Goal: Task Accomplishment & Management: Complete application form

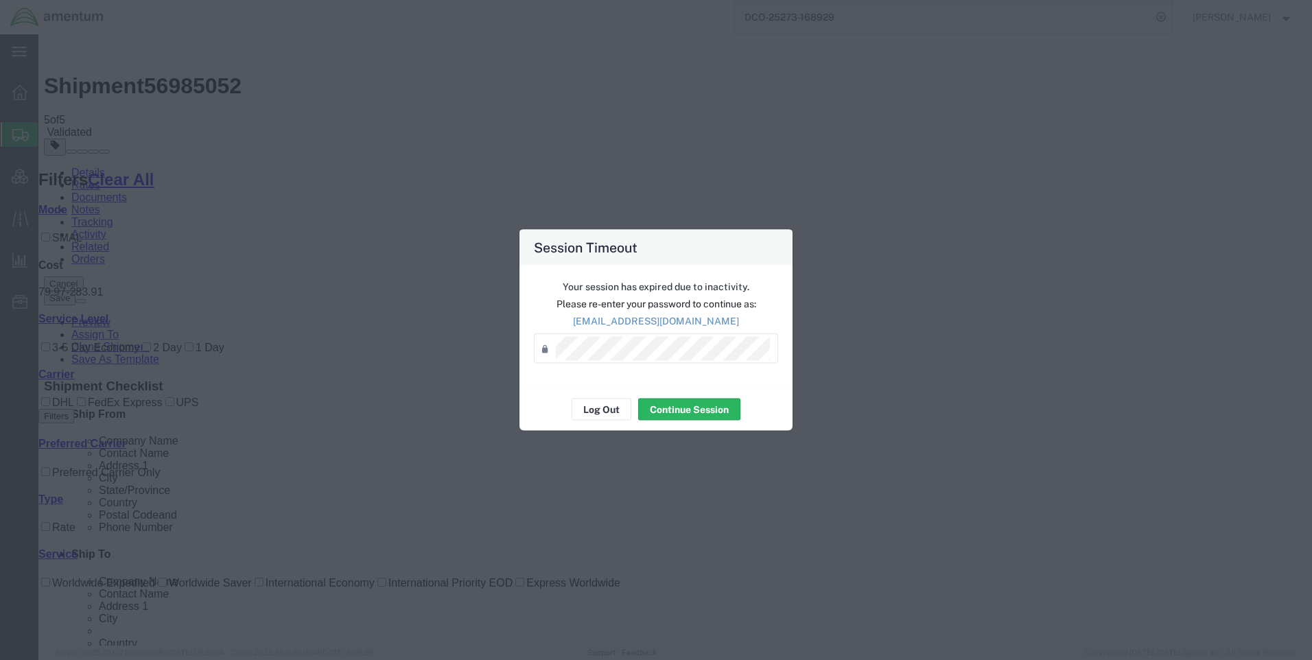
click at [630, 332] on div "Your session has expired due to inactivity. Please re-enter your password to co…" at bounding box center [655, 326] width 273 height 122
click at [694, 413] on button "Continue Session" at bounding box center [689, 410] width 102 height 22
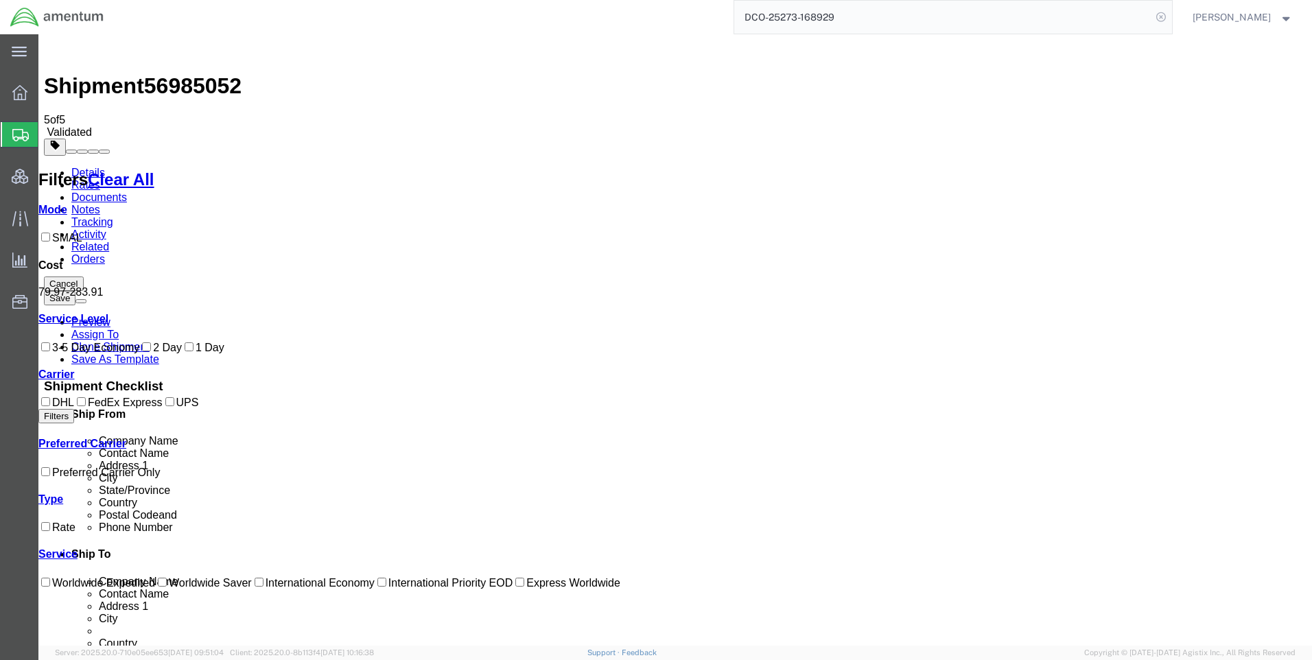
click at [1170, 14] on icon at bounding box center [1160, 17] width 19 height 19
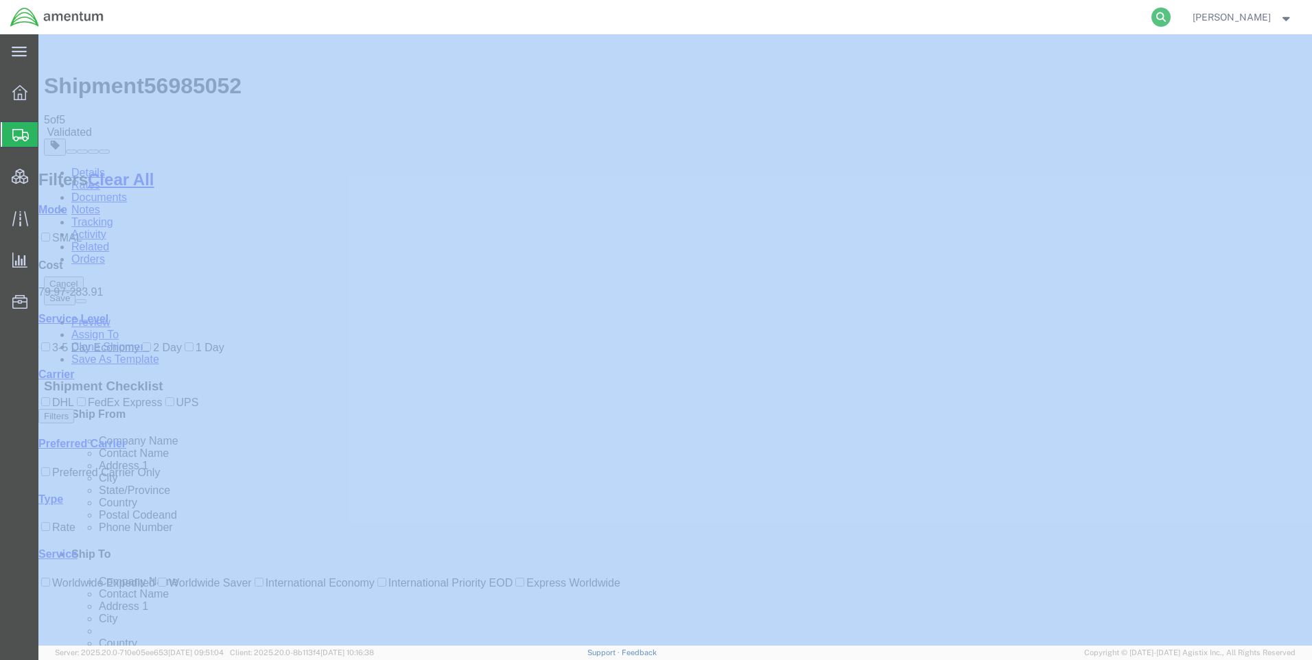
click at [1170, 14] on icon at bounding box center [1160, 17] width 19 height 19
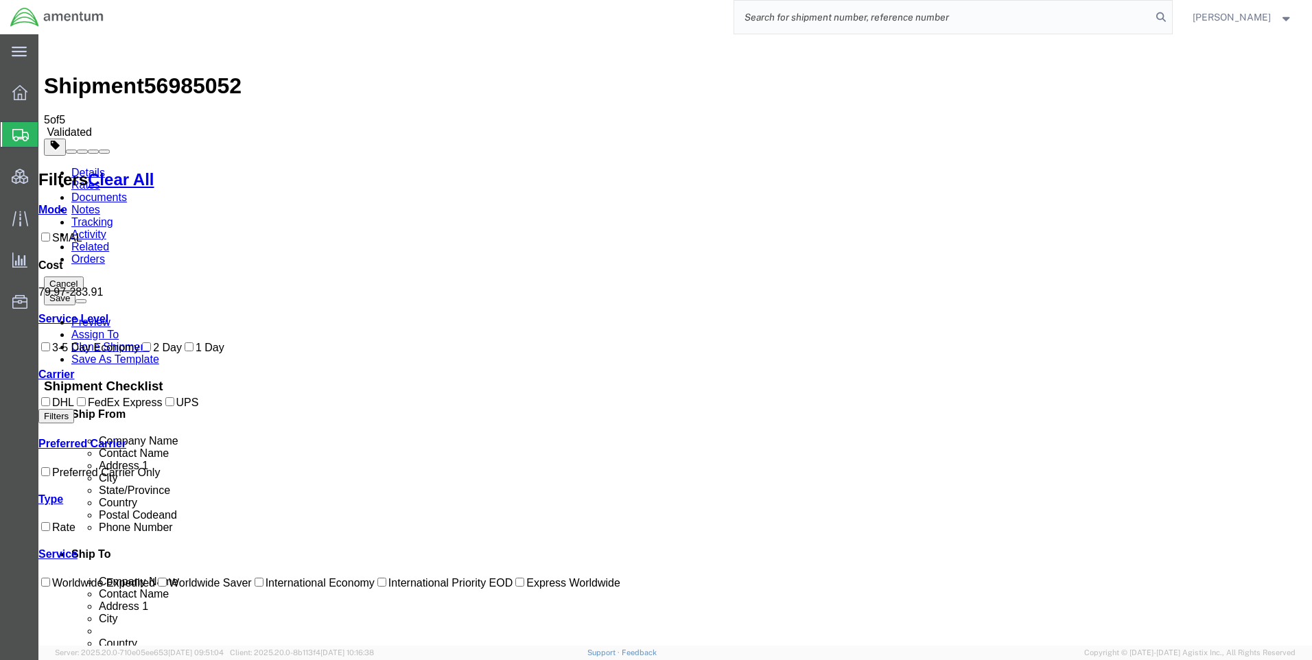
paste input "DCO-25273-168929"
click at [1169, 12] on icon at bounding box center [1160, 17] width 19 height 19
type input "DCO-25273-168929"
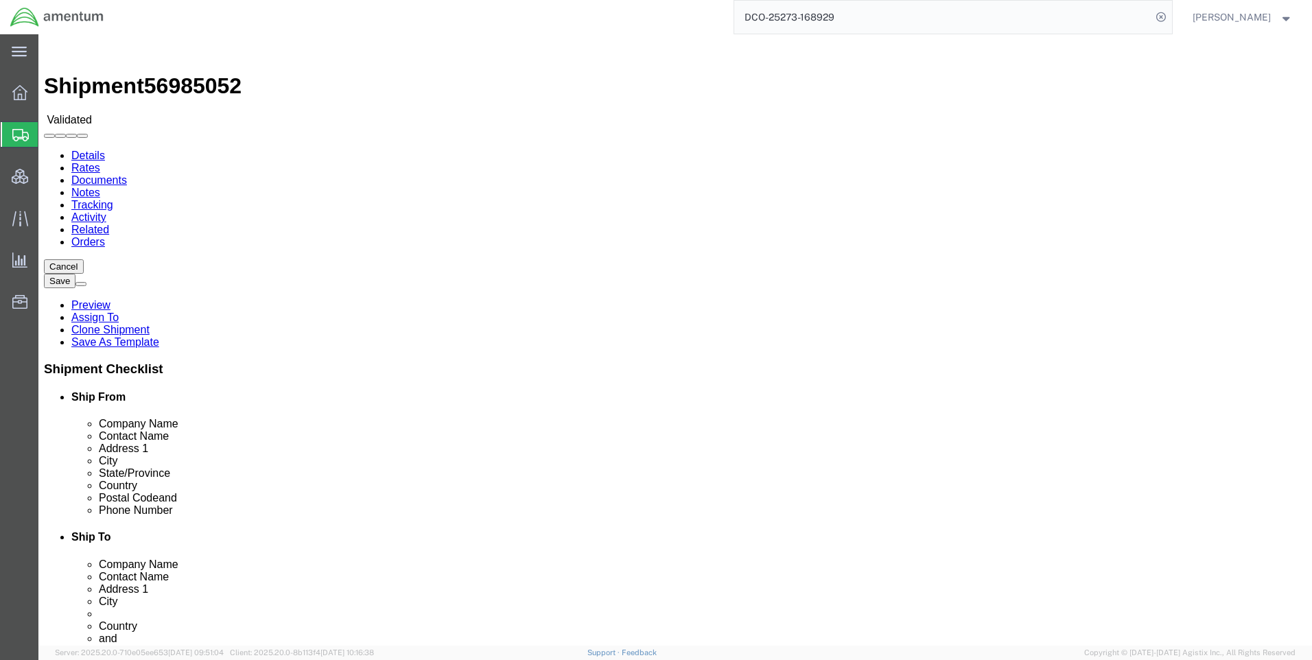
select select "42668"
select select "58431"
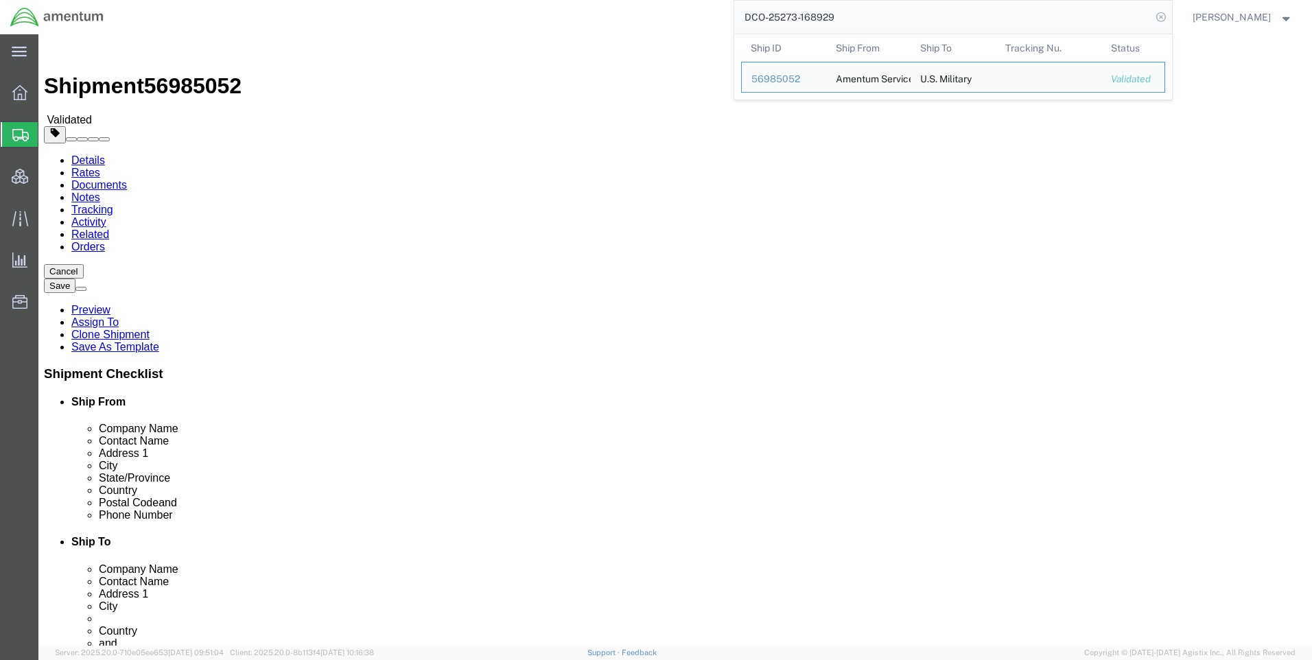
click at [1170, 19] on icon at bounding box center [1160, 17] width 19 height 19
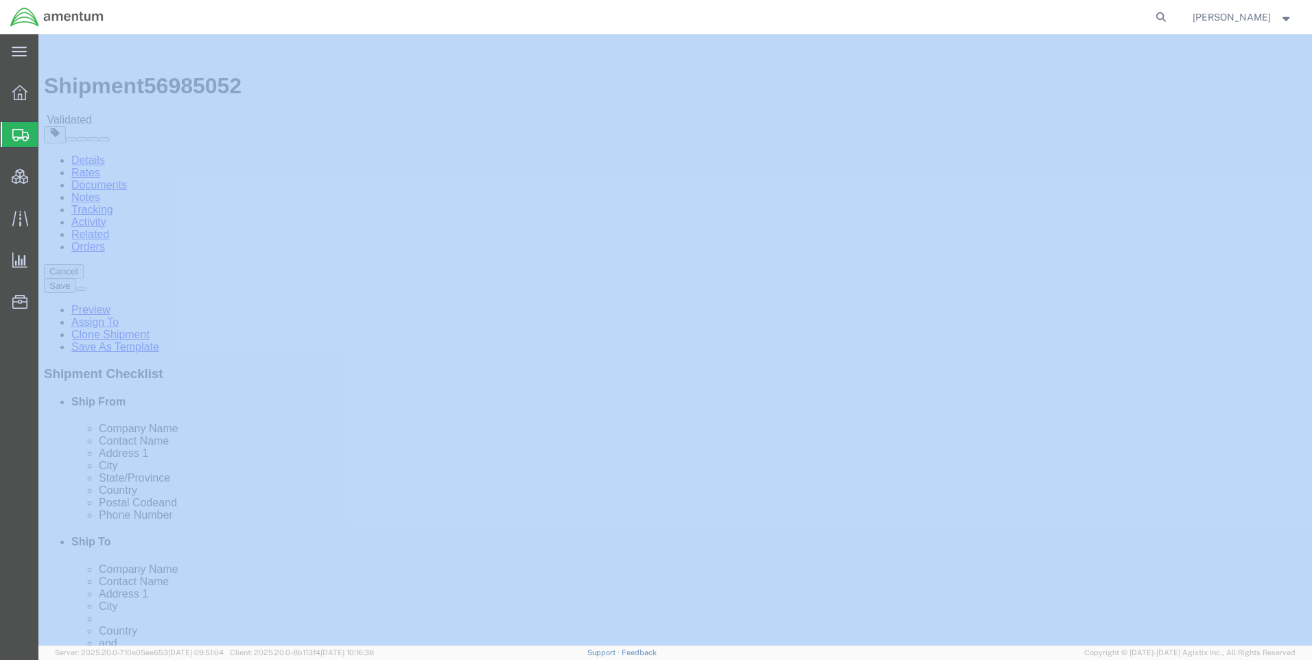
click at [1170, 19] on icon at bounding box center [1160, 17] width 19 height 19
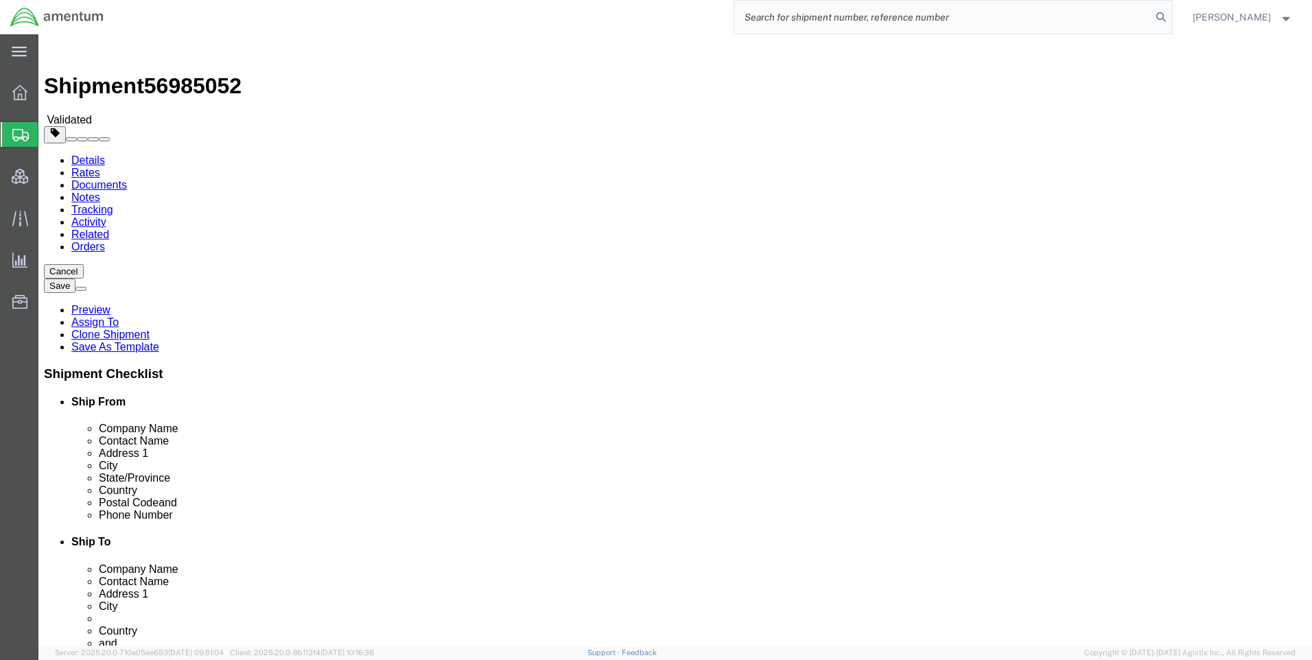
paste input "DCO-25273-168929"
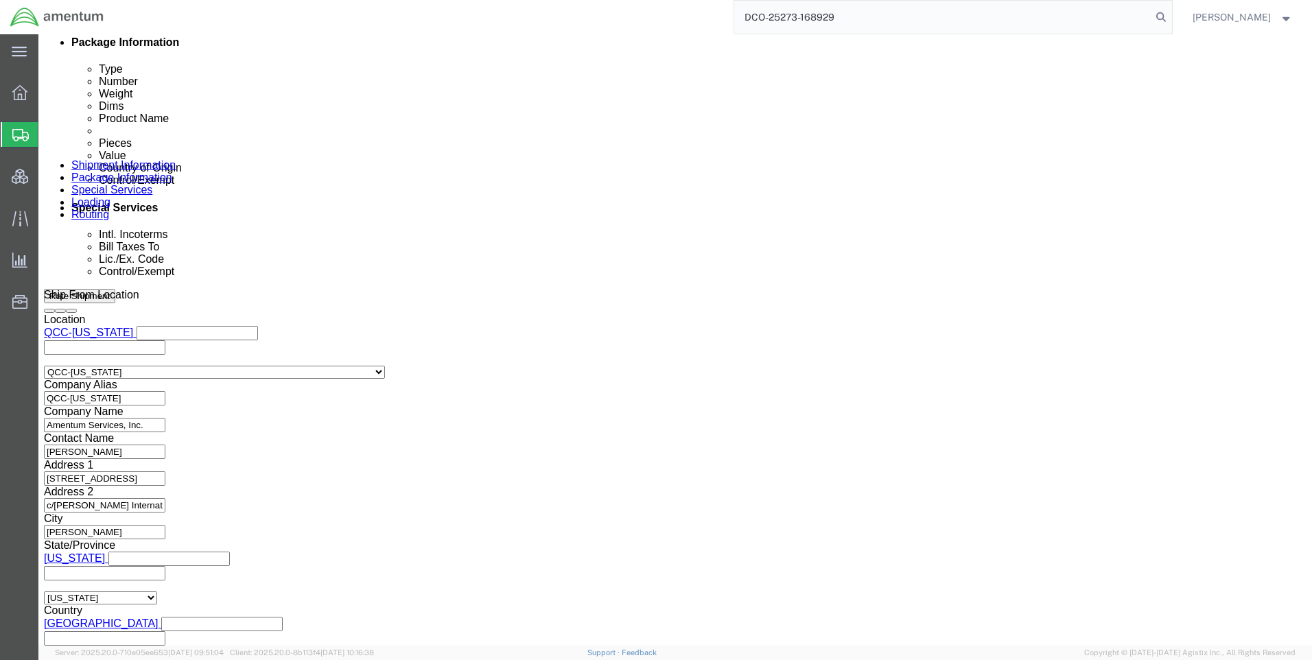
scroll to position [865, 0]
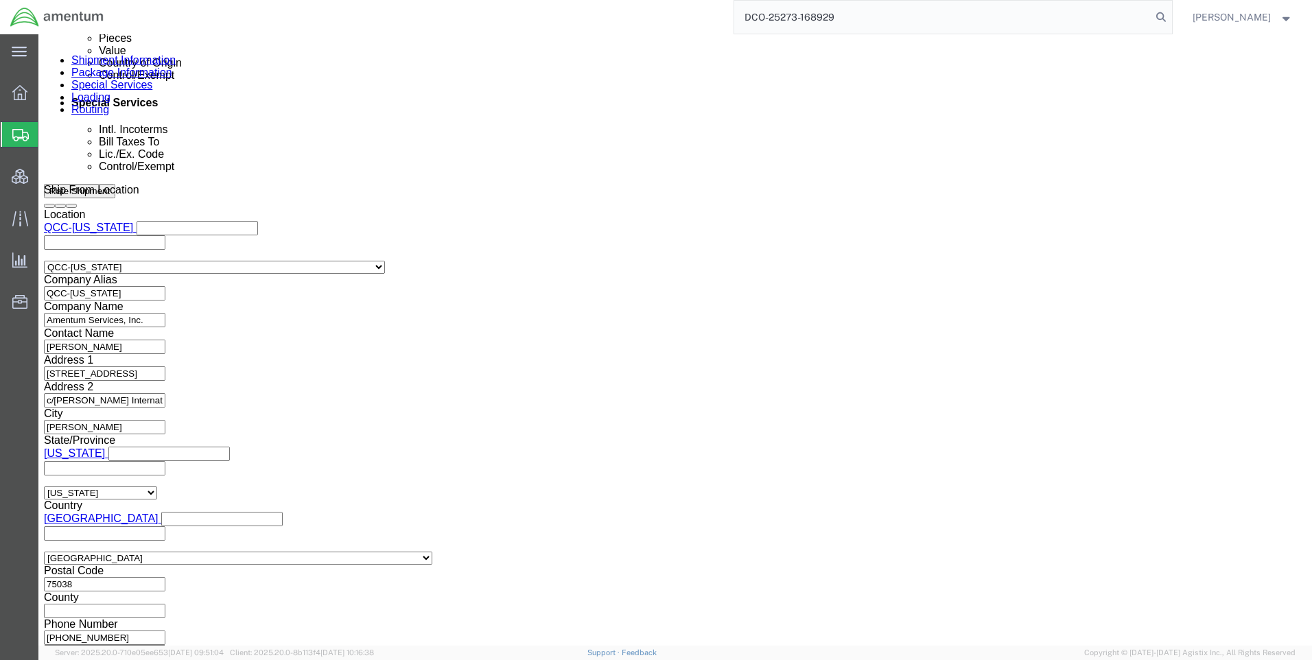
click button "Continue"
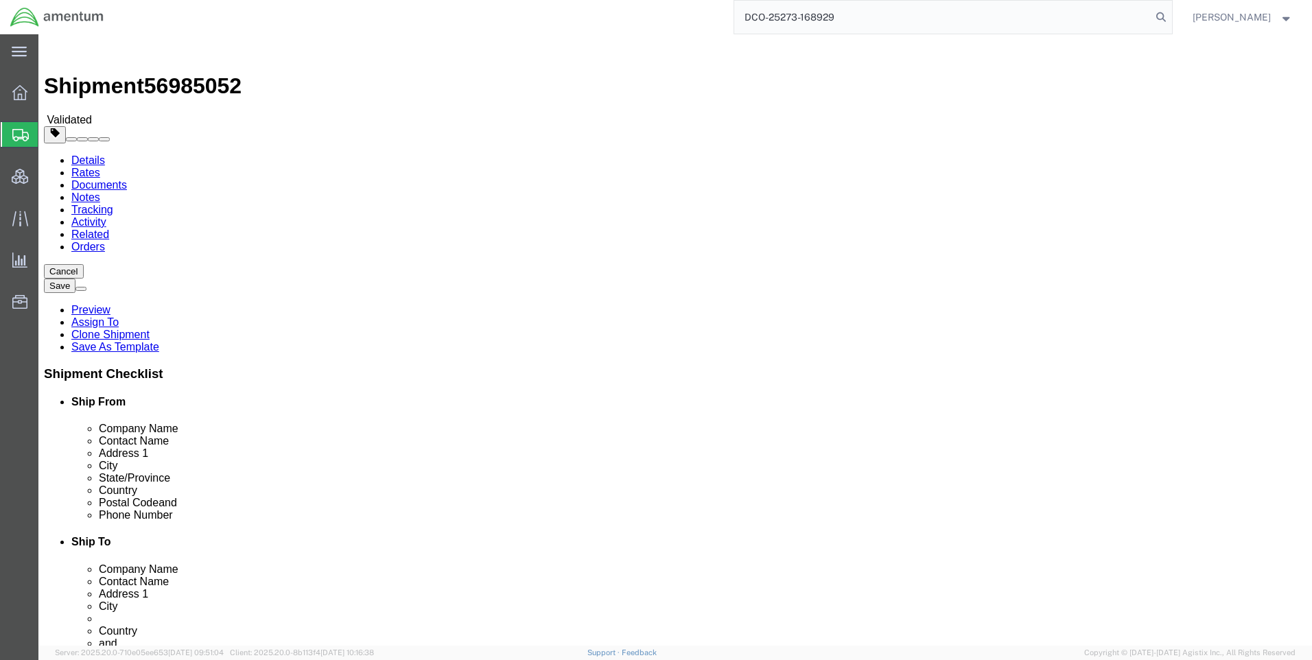
click icon
click button "Rate Shipment"
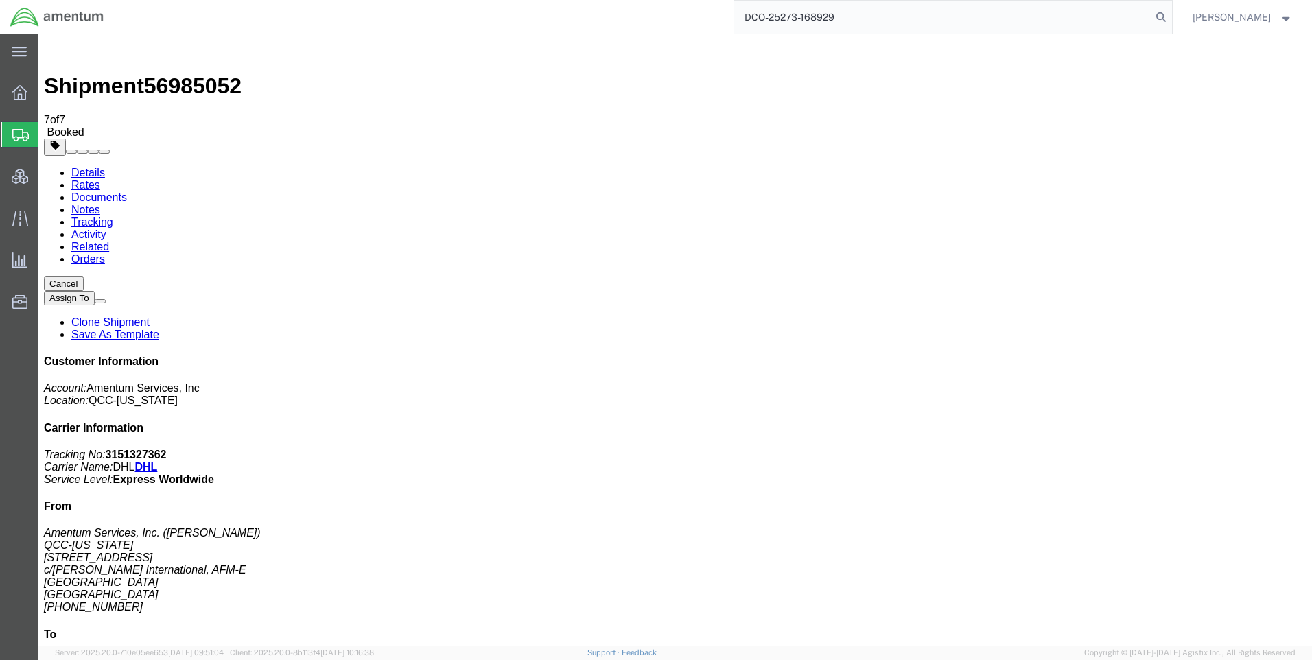
drag, startPoint x: 871, startPoint y: 16, endPoint x: 764, endPoint y: 20, distance: 107.1
click at [765, 20] on input "DCO-25273-168929" at bounding box center [942, 17] width 417 height 33
paste input "8"
type input "DCO-25273-168928"
drag, startPoint x: 764, startPoint y: 20, endPoint x: 685, endPoint y: 19, distance: 78.9
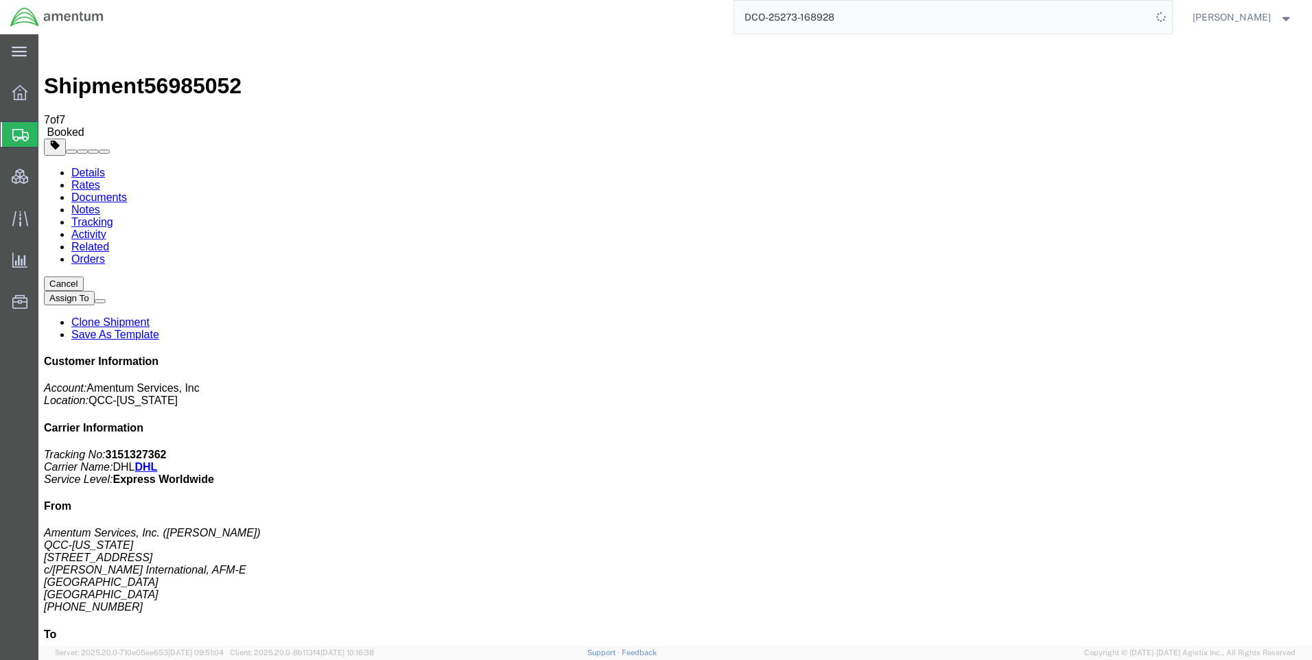
click at [685, 19] on div "DCO-25273-168928" at bounding box center [643, 17] width 1058 height 34
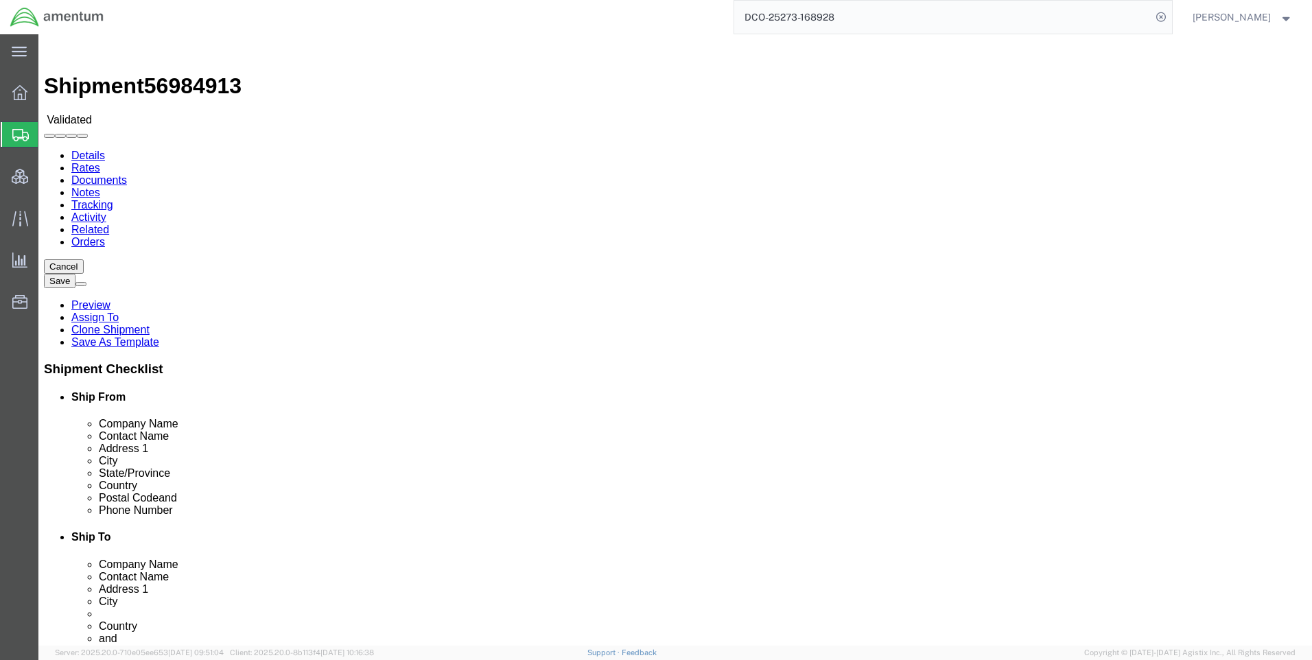
select select "42668"
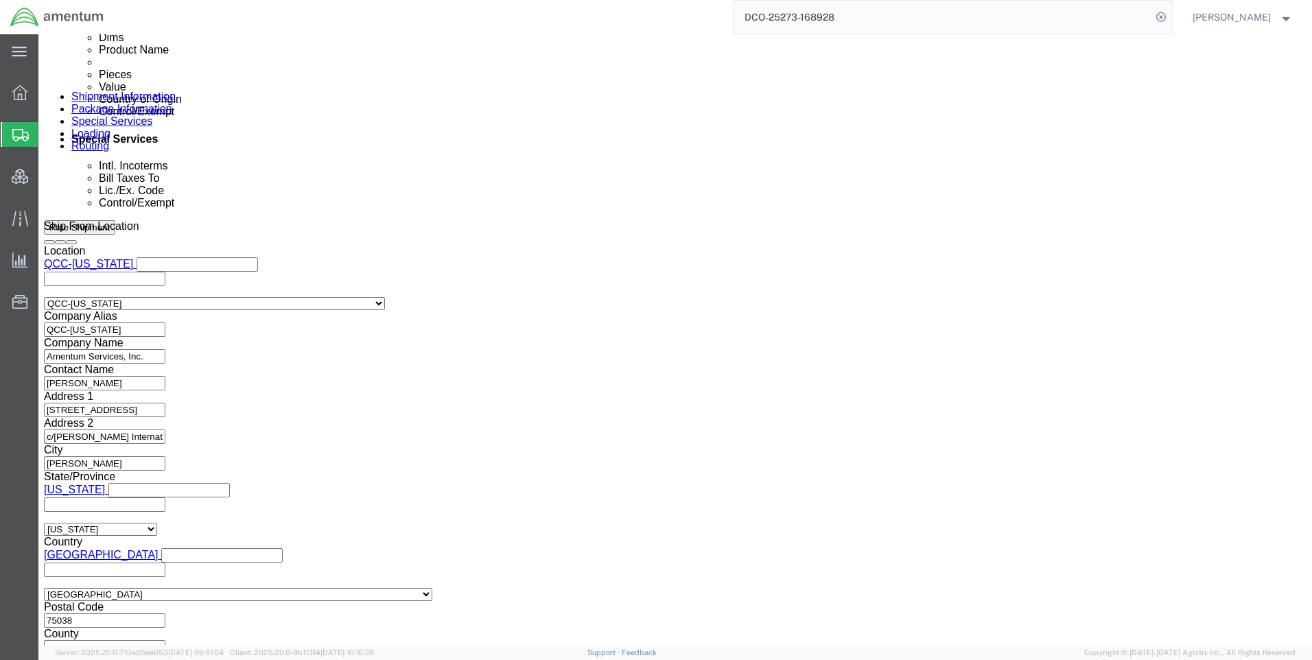
scroll to position [865, 0]
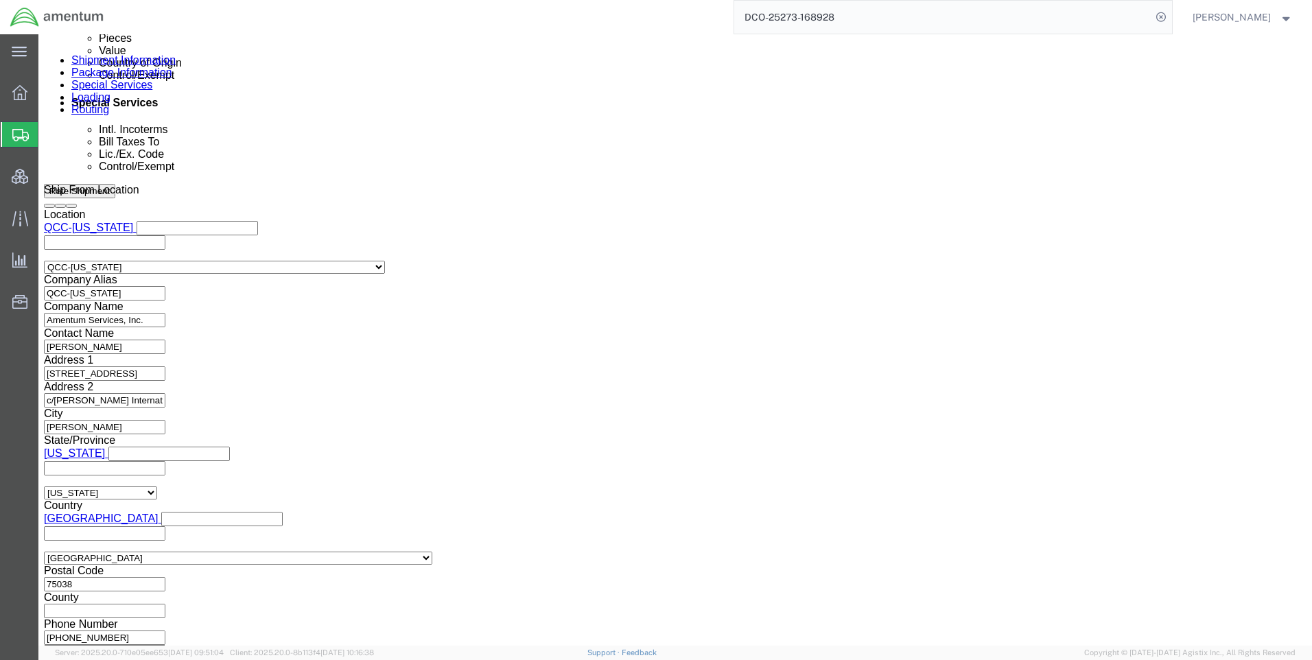
click link "Package Information"
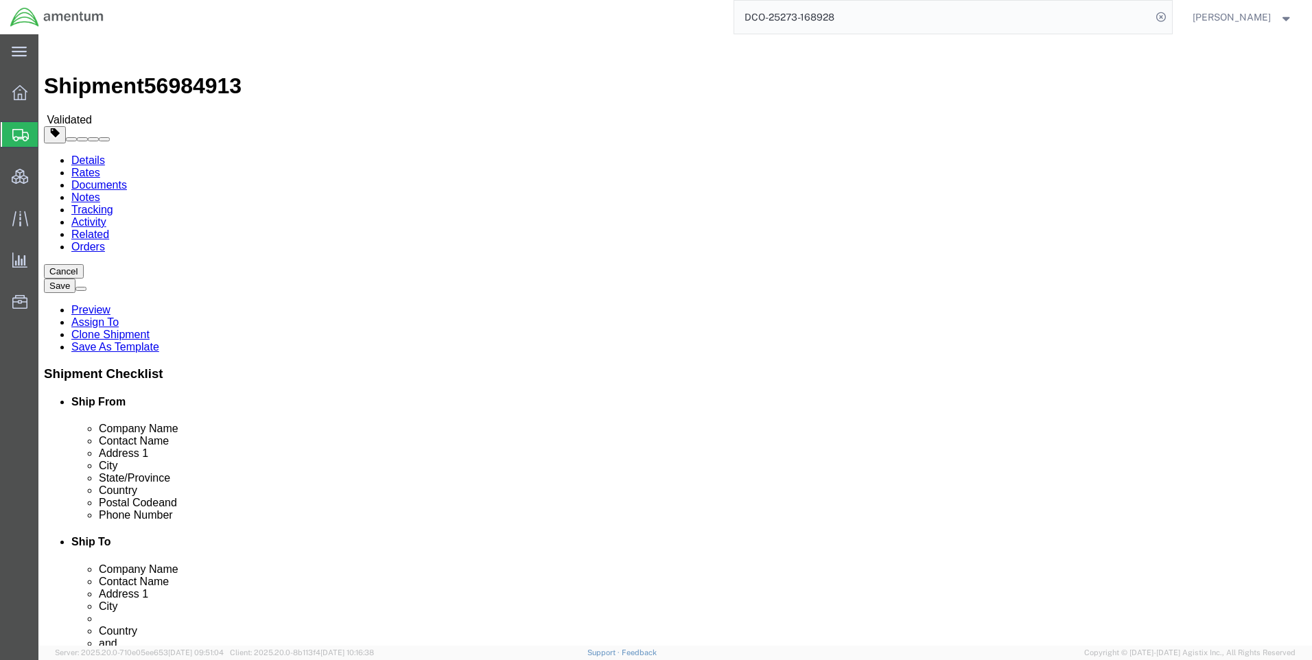
click button "Continue"
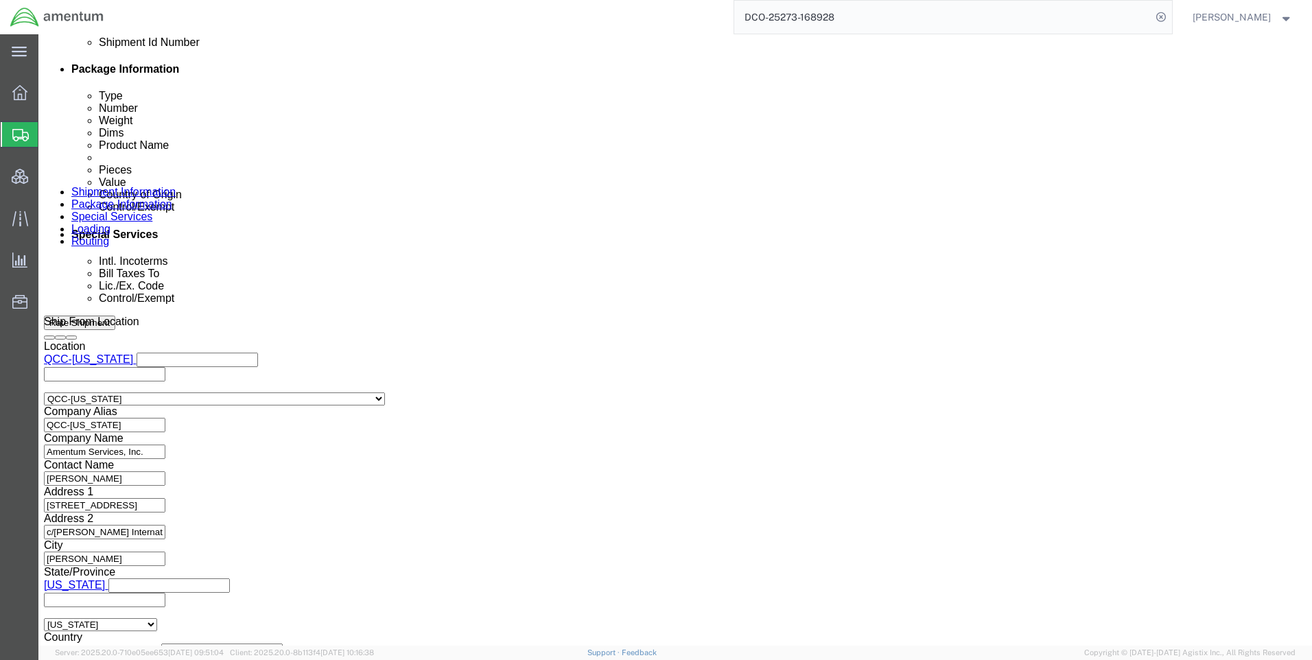
scroll to position [960, 0]
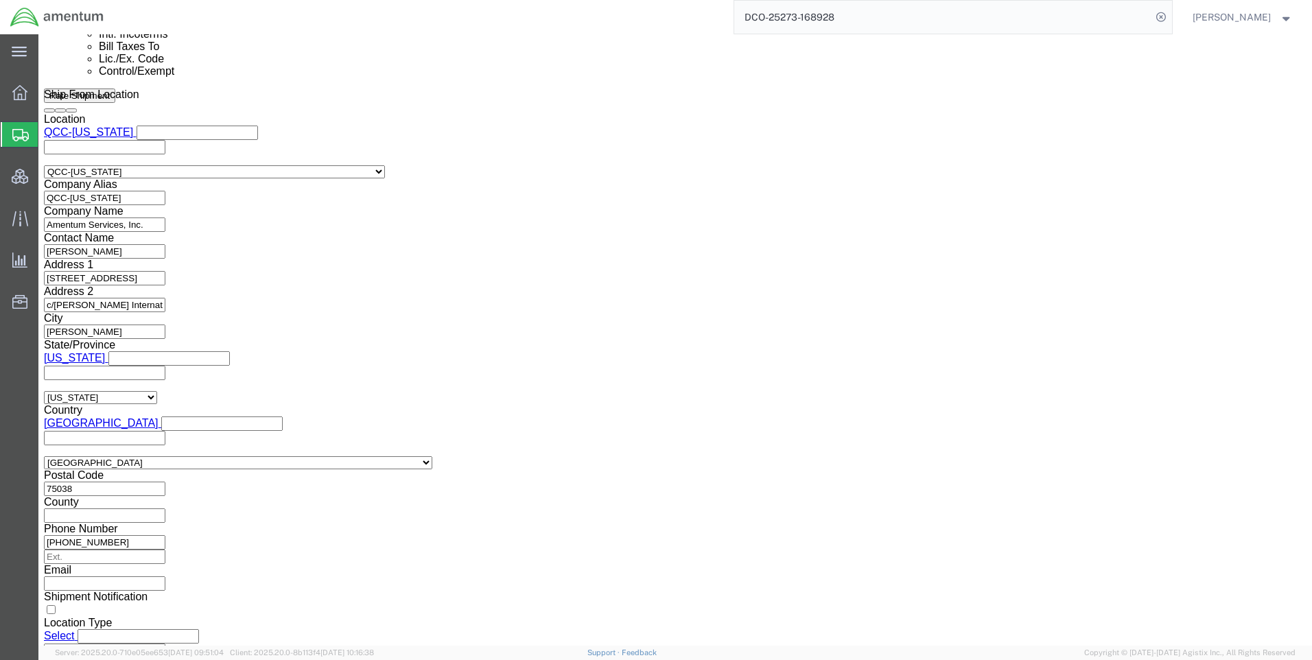
click button "Rate Shipment"
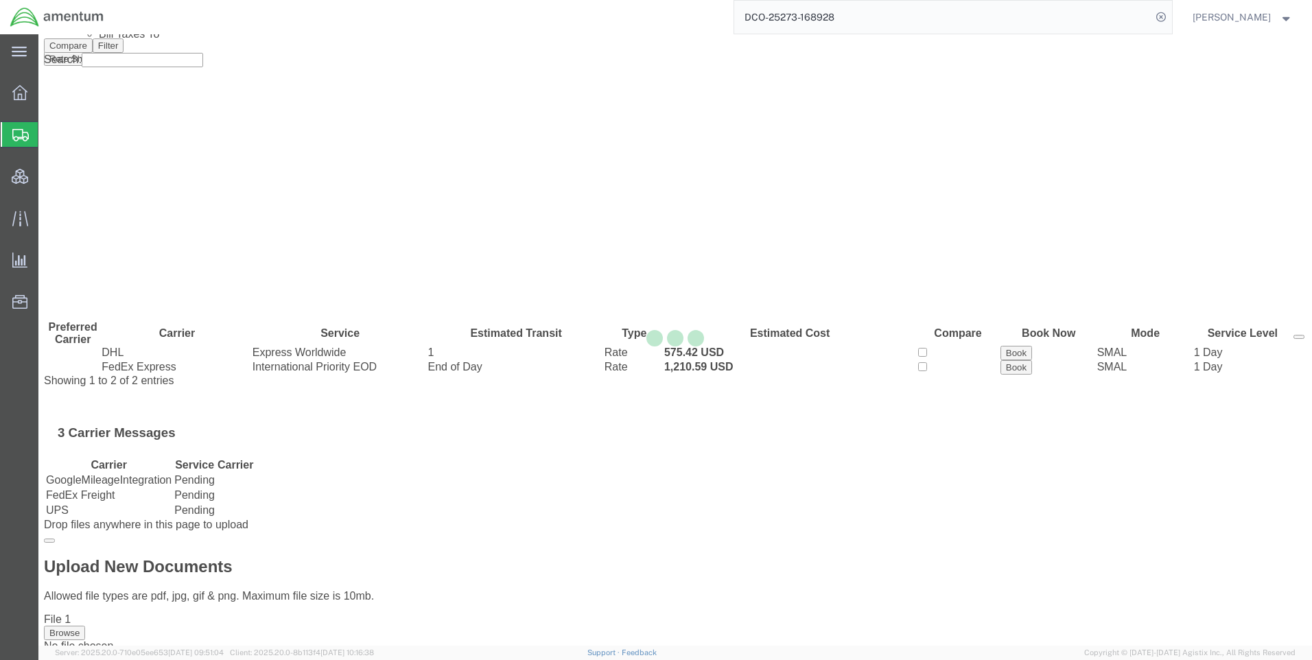
scroll to position [0, 0]
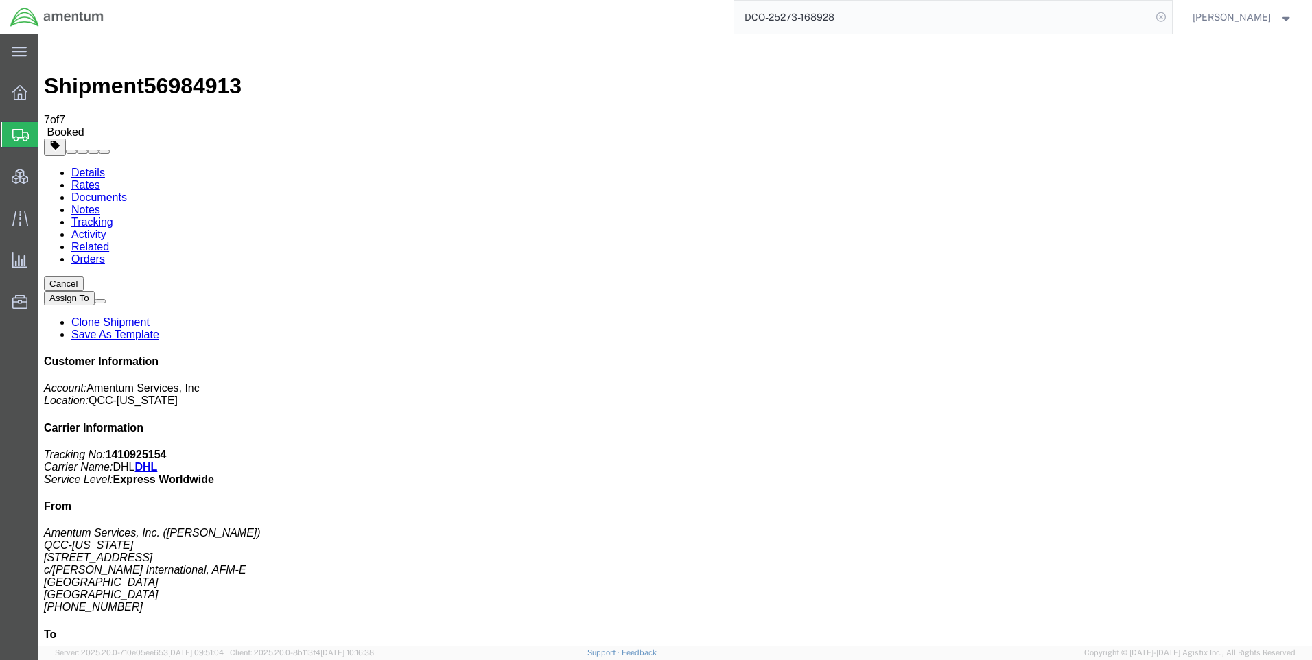
click at [1170, 19] on icon at bounding box center [1160, 17] width 19 height 19
click at [1165, 15] on icon at bounding box center [1160, 17] width 19 height 19
paste input "DCO-25274-168951"
type input "DCO-25274-168951"
click at [1170, 16] on icon at bounding box center [1160, 17] width 19 height 19
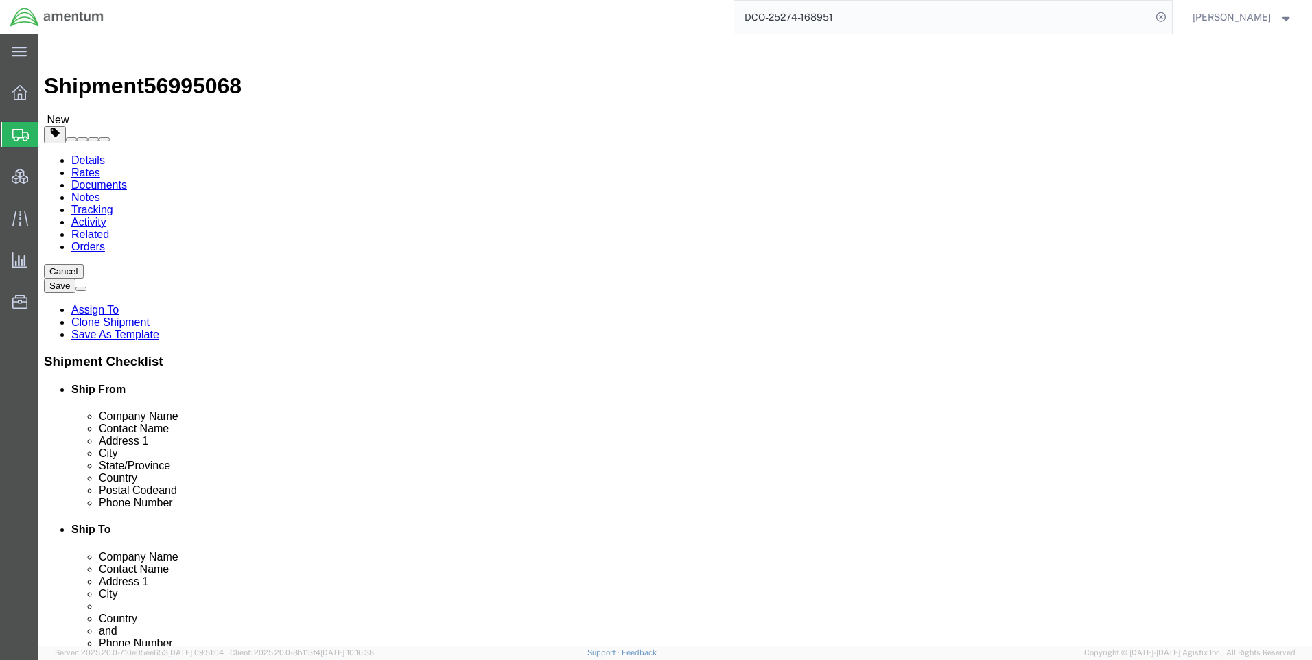
select select "42668"
select select "42657"
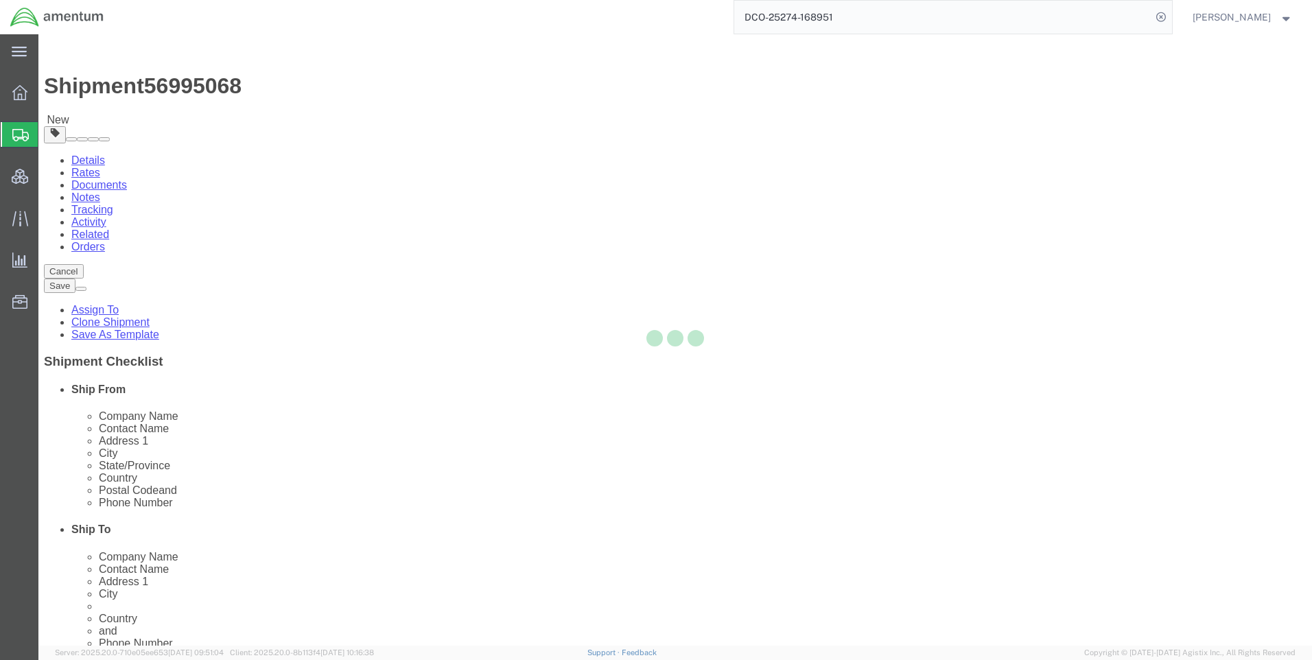
scroll to position [604, 0]
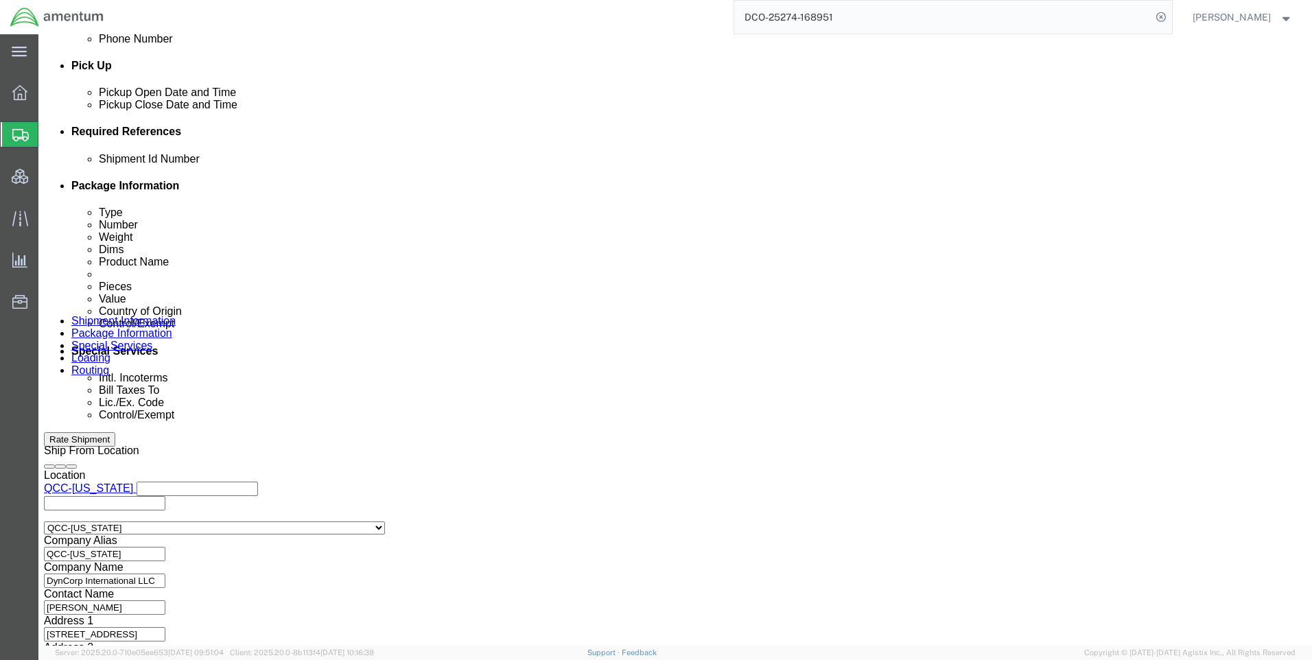
click icon
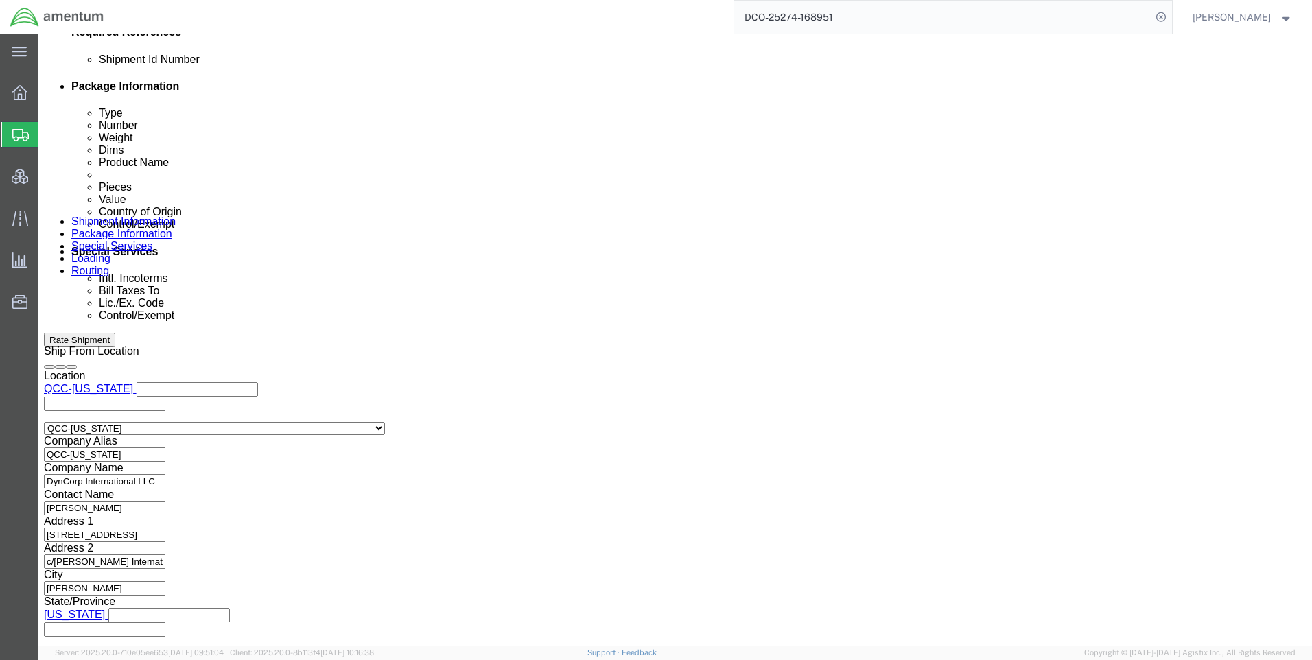
scroll to position [877, 0]
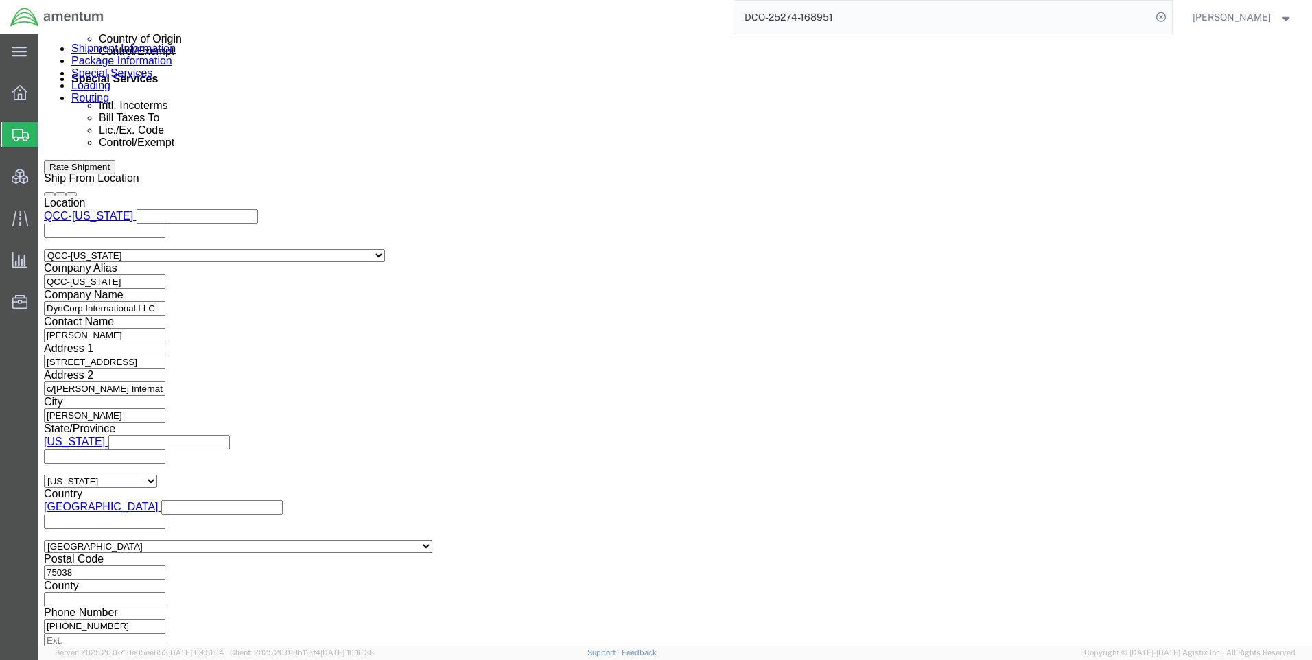
click button "Continue"
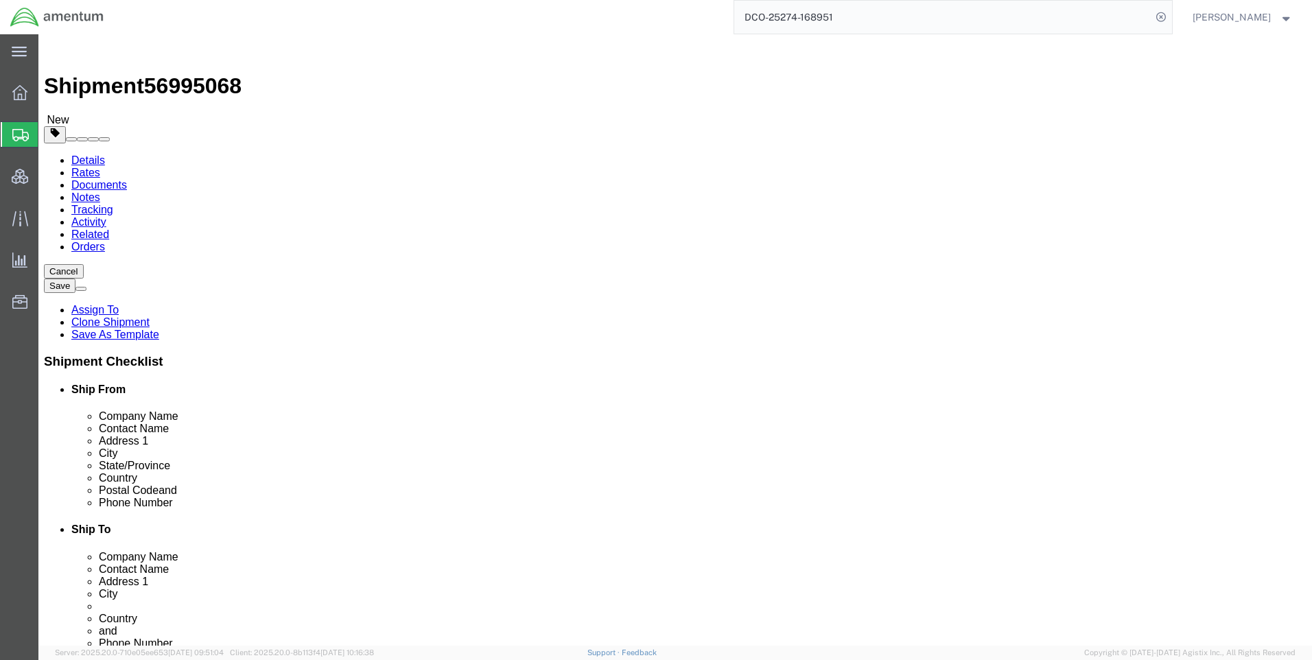
click div "Shipment Information Package Information Special Services Loading Routing"
click icon
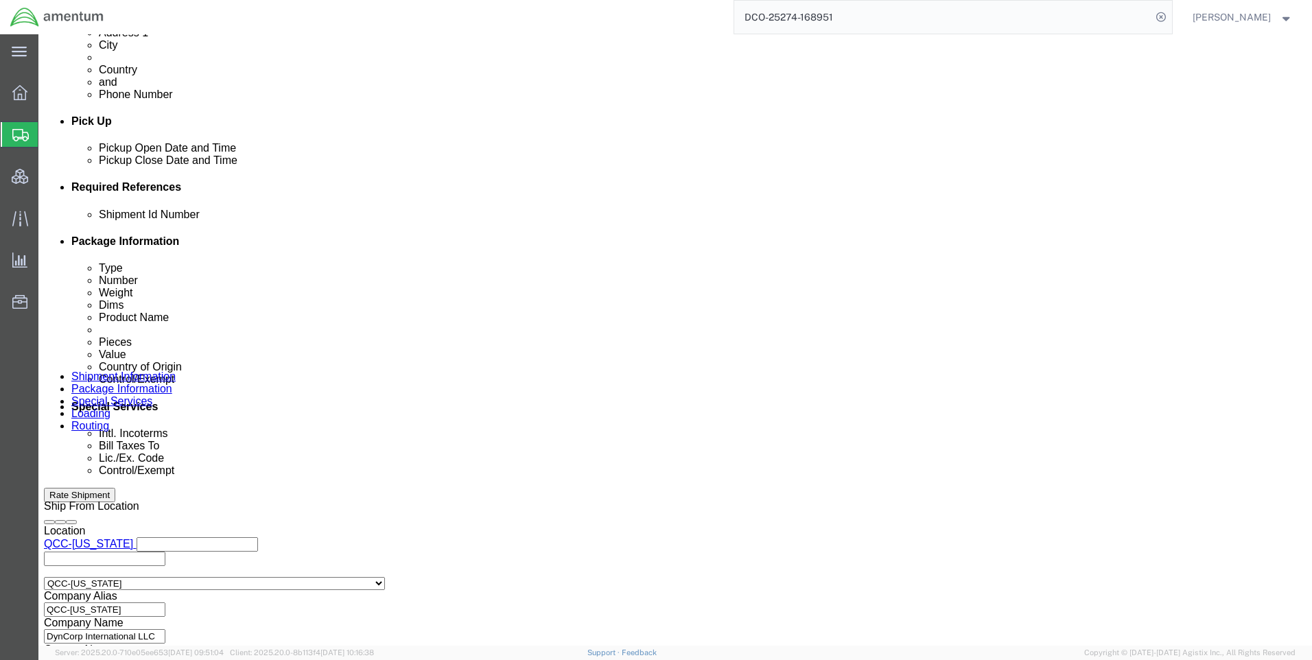
scroll to position [823, 0]
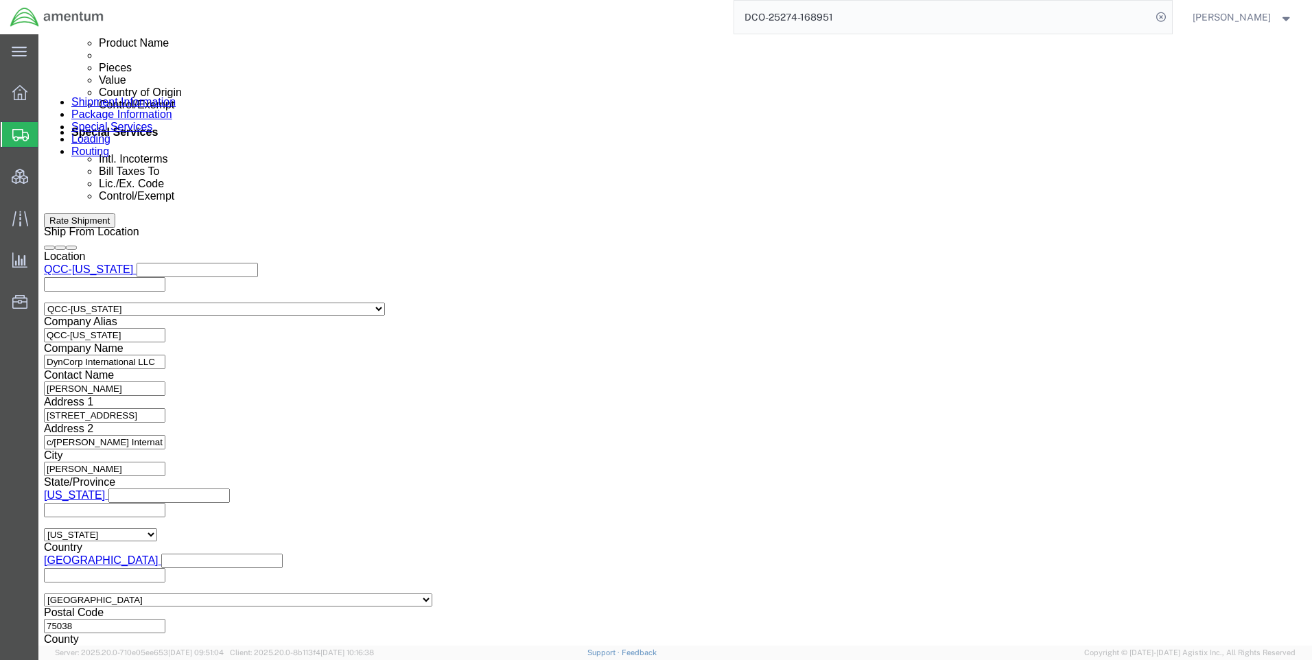
click select "Select ATF BIS DEA EPA FDA FTR ITAR OFAC Other (OPA)"
select select "FTR"
click select "Select ATF BIS DEA EPA FDA FTR ITAR OFAC Other (OPA)"
click select "Select 30.2(d)(2) 30.36 30.37(a) 30.37(f) 30.37(g) 30.37(h) 30.37(i) 30.37(j) 3…"
select select "30.37(a)"
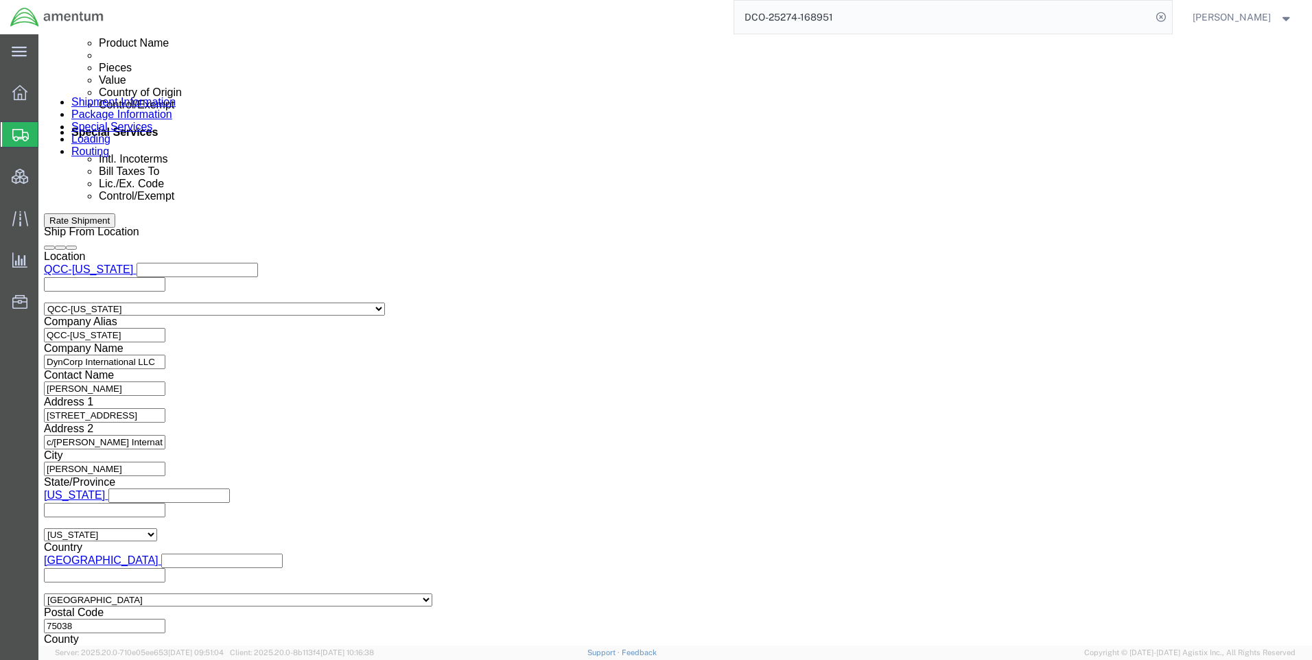
click select "Select 30.2(d)(2) 30.36 30.37(a) 30.37(f) 30.37(g) 30.37(h) 30.37(i) 30.37(j) 3…"
click select "Select AES-Direct EEI Carrier File EEI EEI Exempt"
select select "EXEM"
click select "Select AES-Direct EEI Carrier File EEI EEI Exempt"
click button "Rate Shipment"
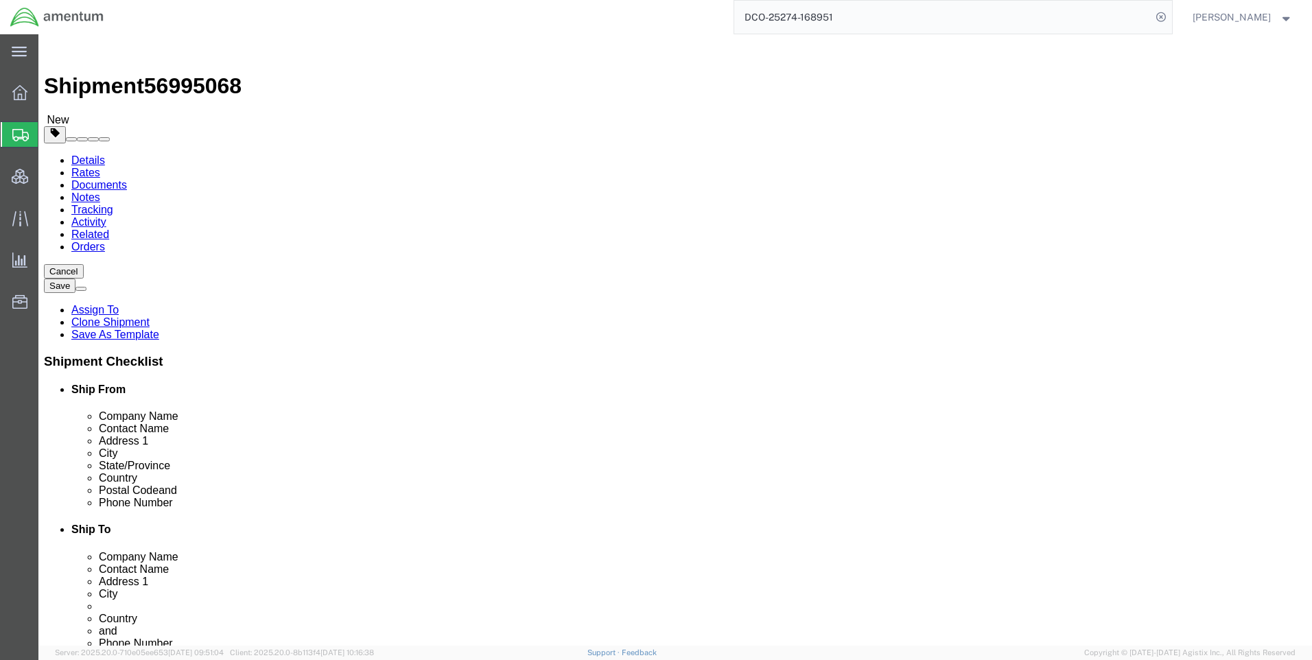
scroll to position [69, 0]
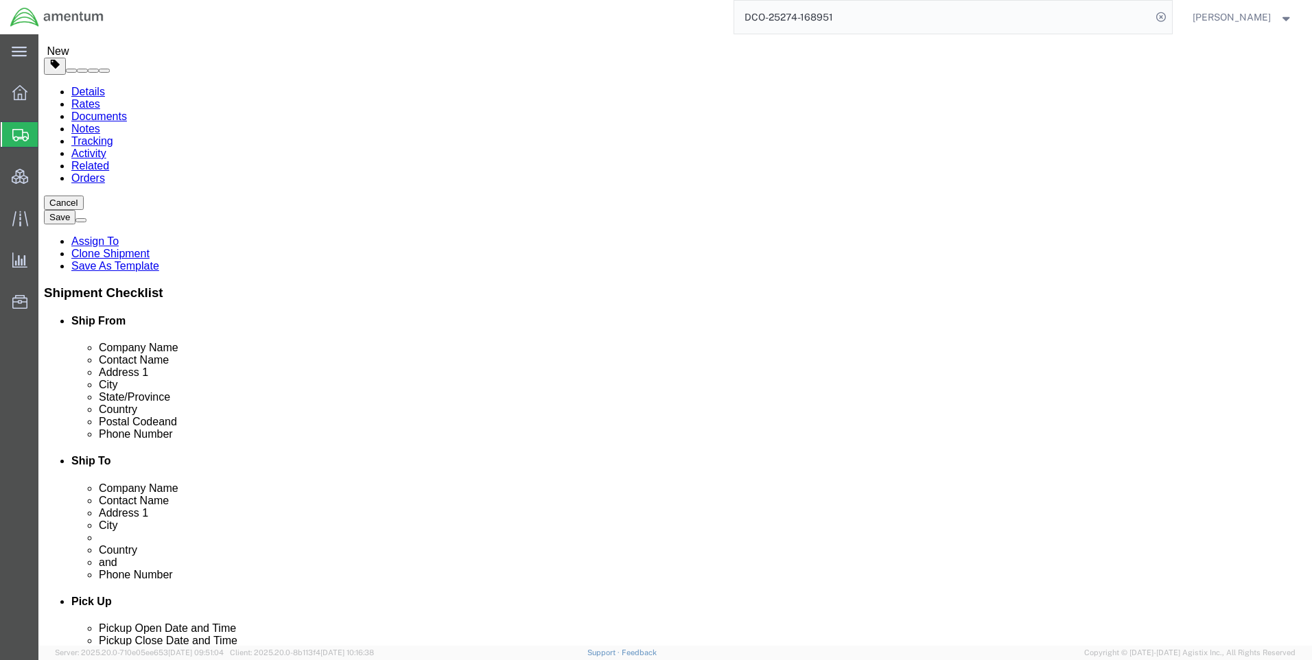
click icon
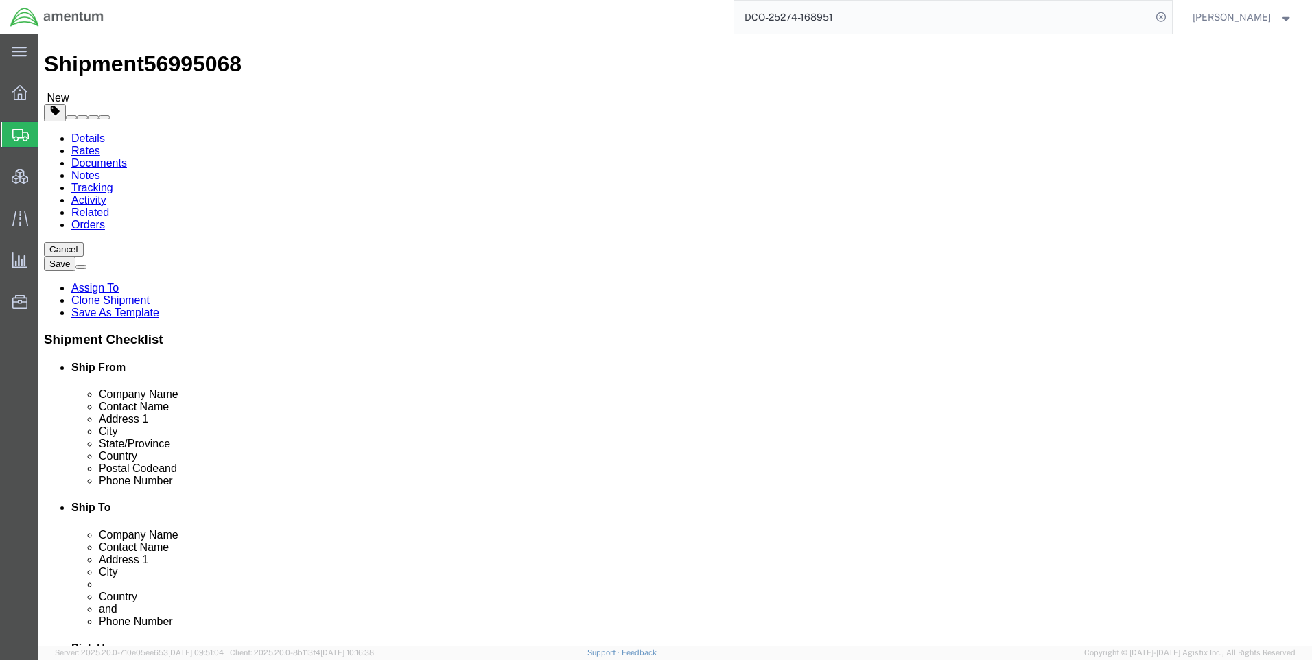
click dd "8.00 Each"
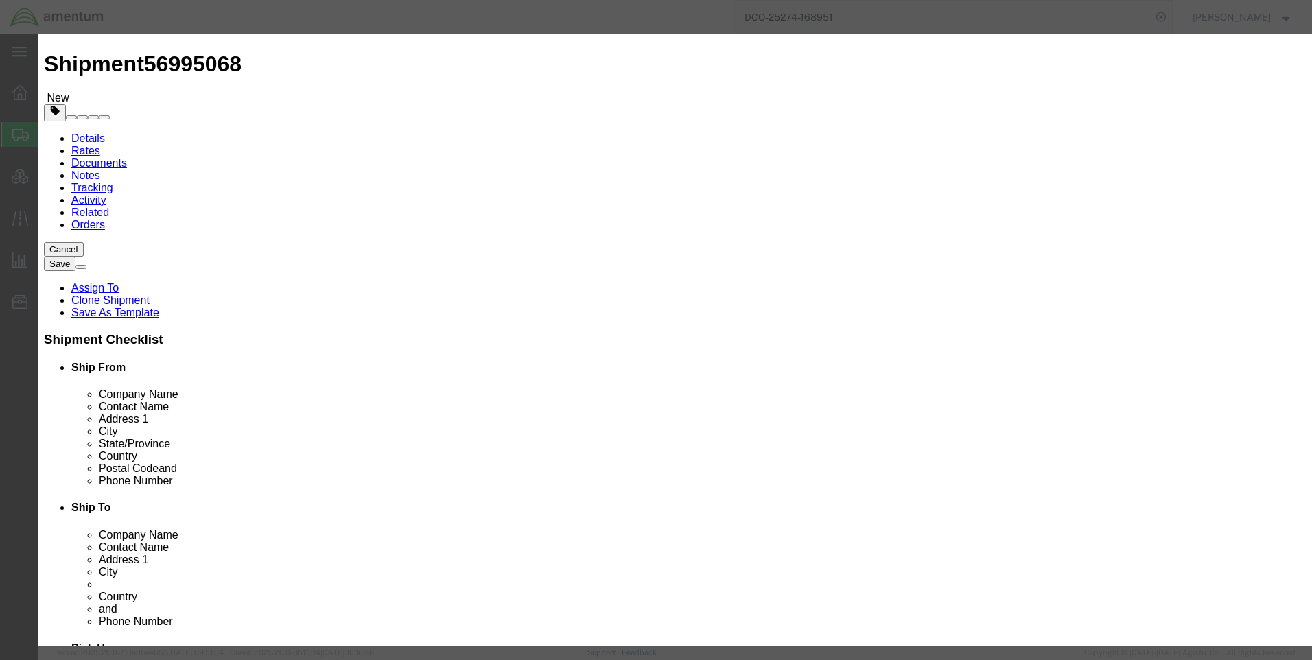
click select "Select [GEOGRAPHIC_DATA] [GEOGRAPHIC_DATA] [GEOGRAPHIC_DATA] [GEOGRAPHIC_DATA] …"
select select "US"
click select "Select [GEOGRAPHIC_DATA] [GEOGRAPHIC_DATA] [GEOGRAPHIC_DATA] [GEOGRAPHIC_DATA] …"
click button "Save & Close"
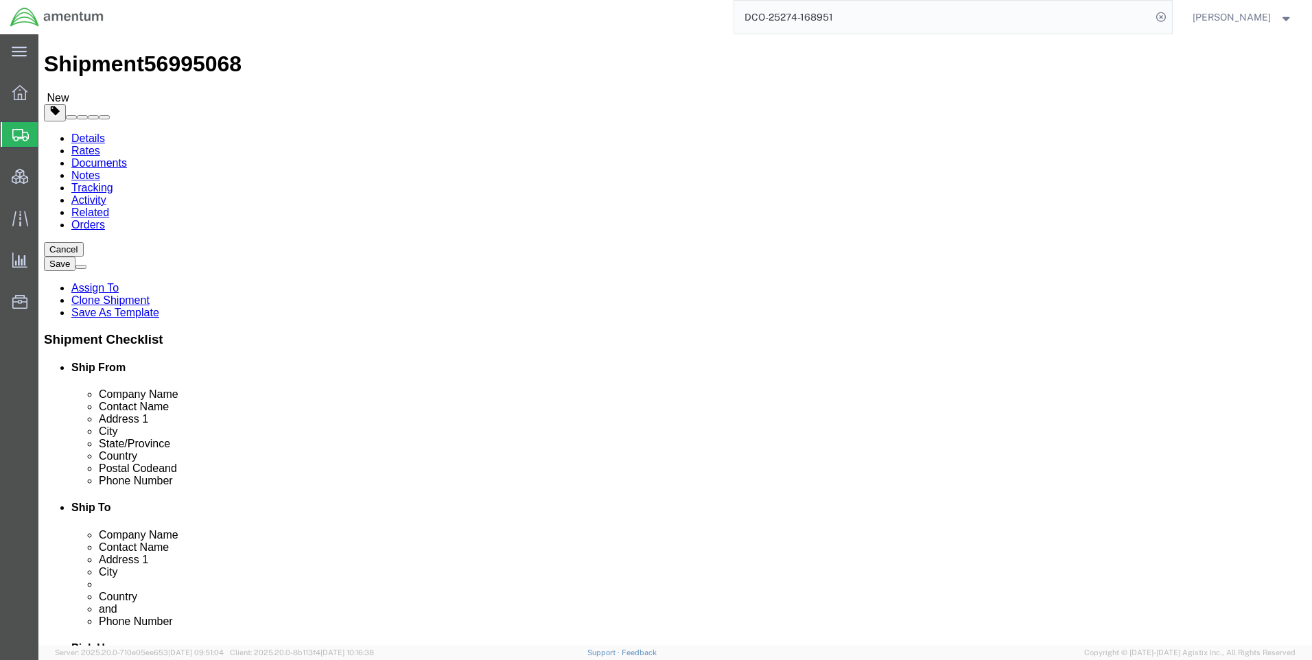
click button "Rate Shipment"
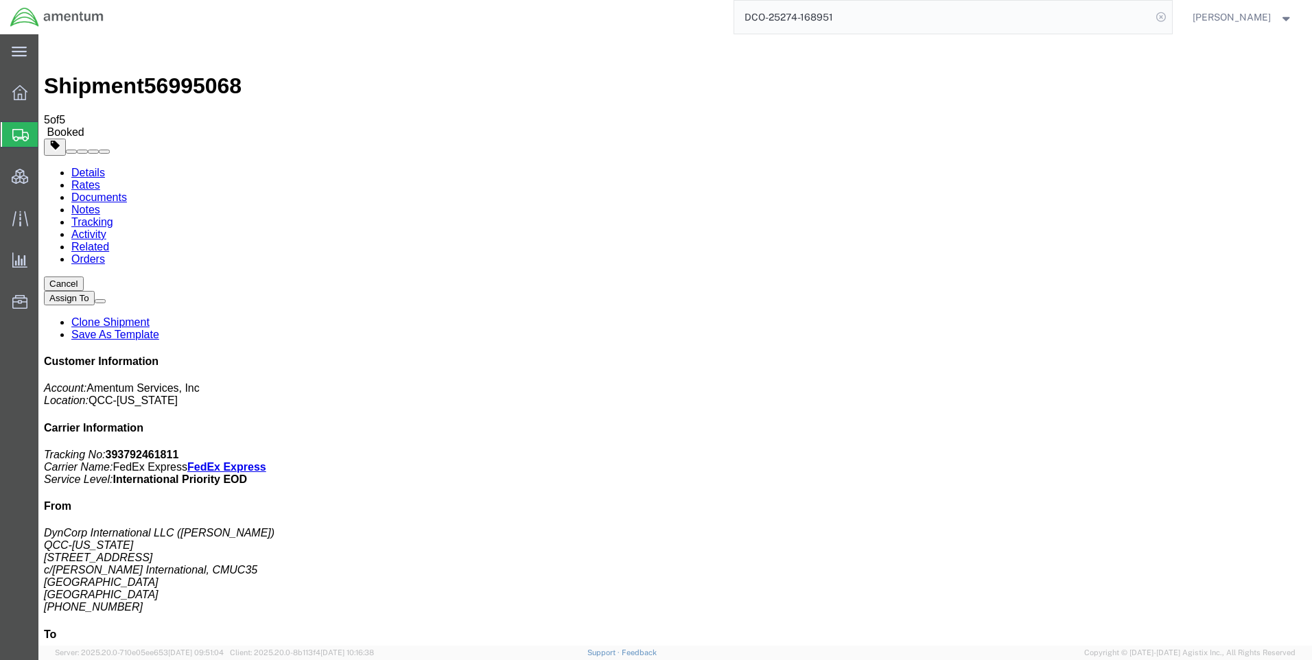
click at [1170, 19] on icon at bounding box center [1160, 17] width 19 height 19
paste input "DCO-25274-168955"
type input "DCO-25274-168955"
click at [1170, 16] on icon at bounding box center [1160, 17] width 19 height 19
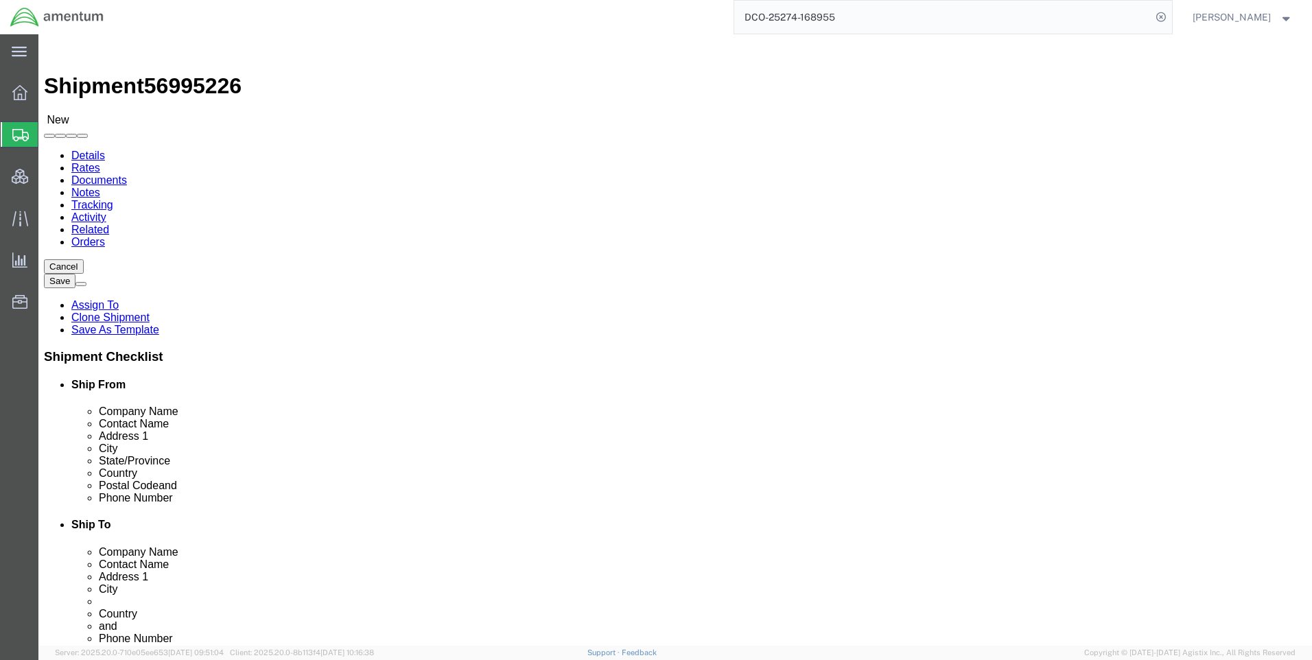
select select "42668"
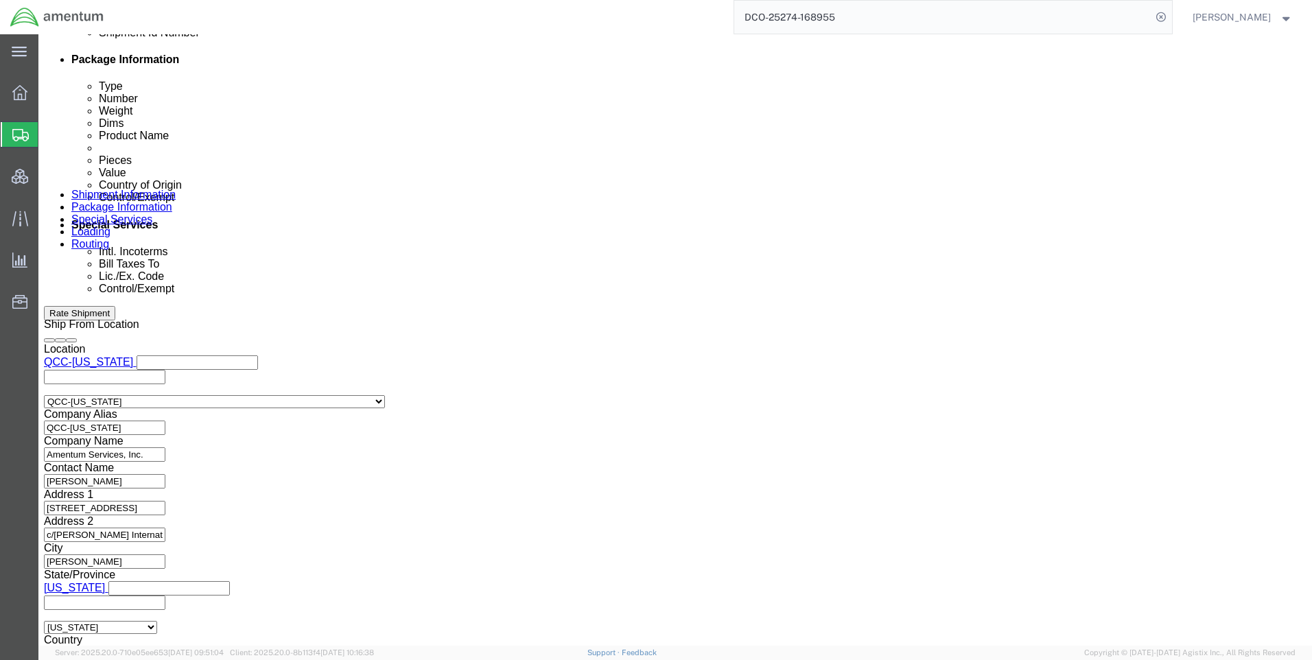
scroll to position [755, 0]
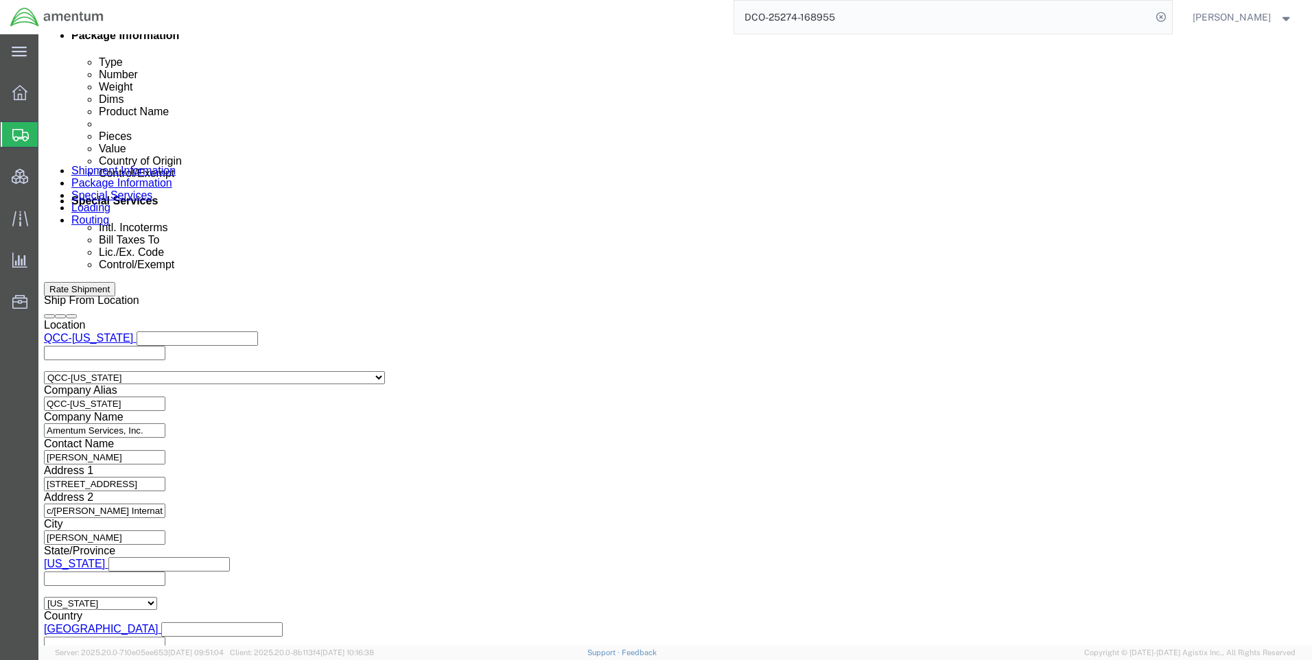
click icon
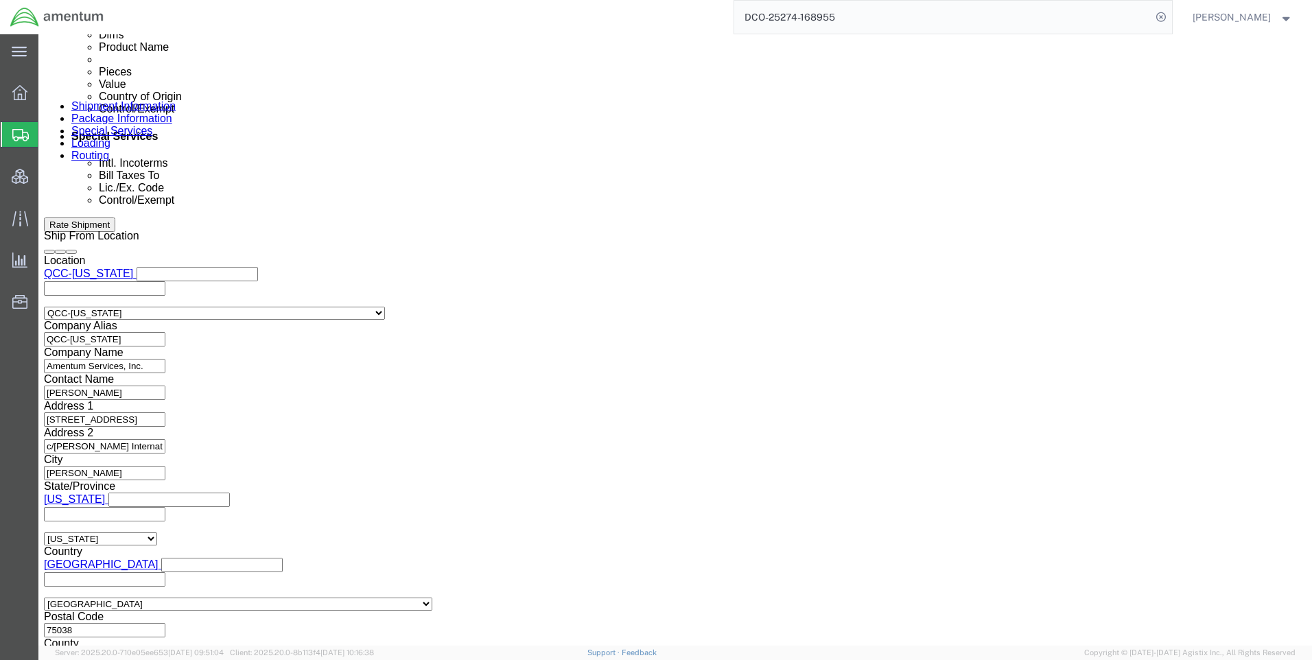
scroll to position [865, 0]
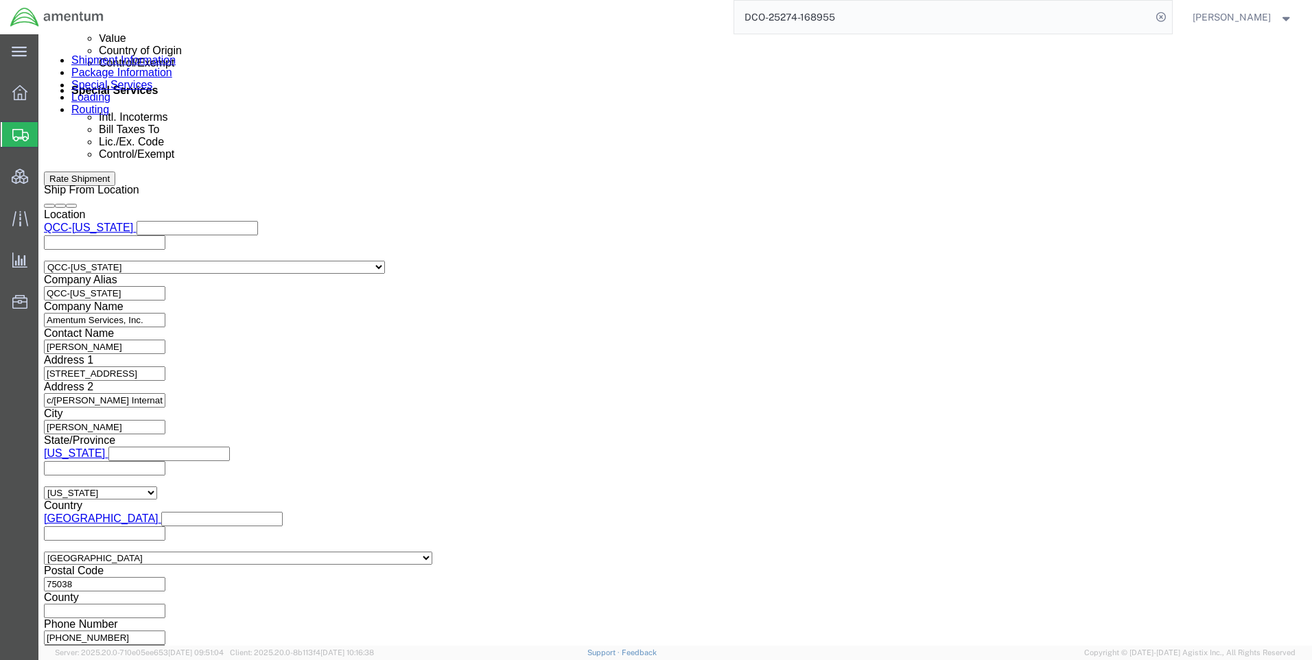
click button "Continue"
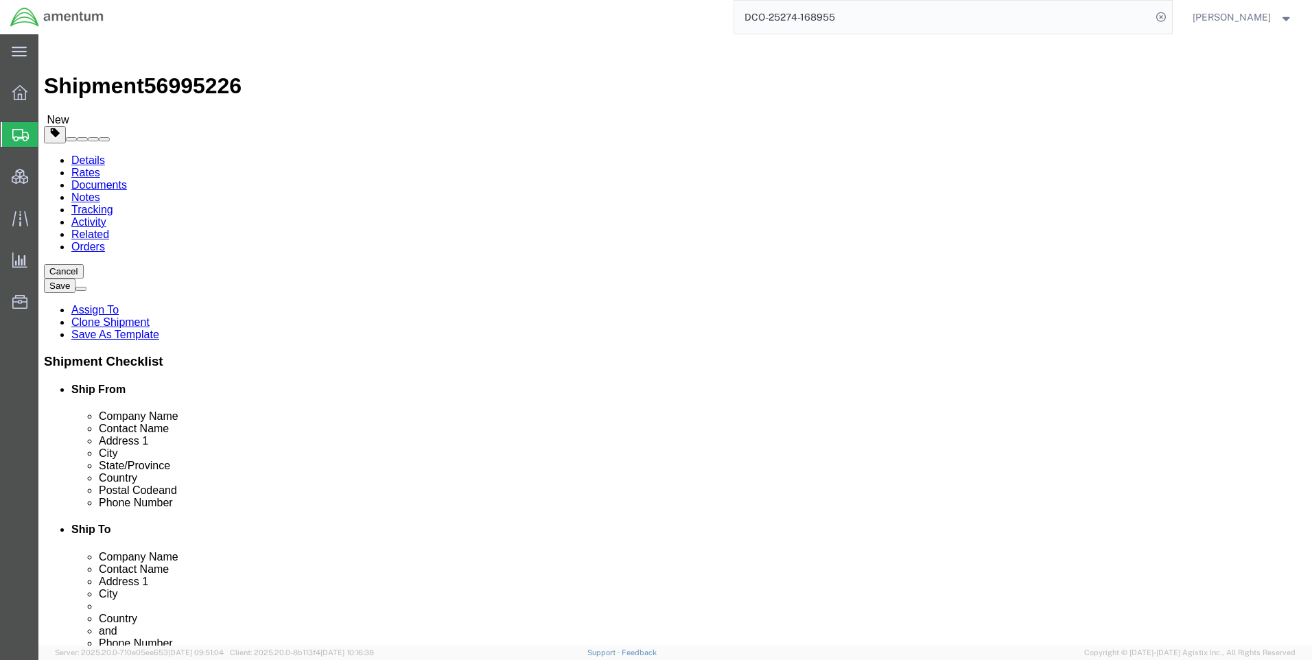
click button "Continue"
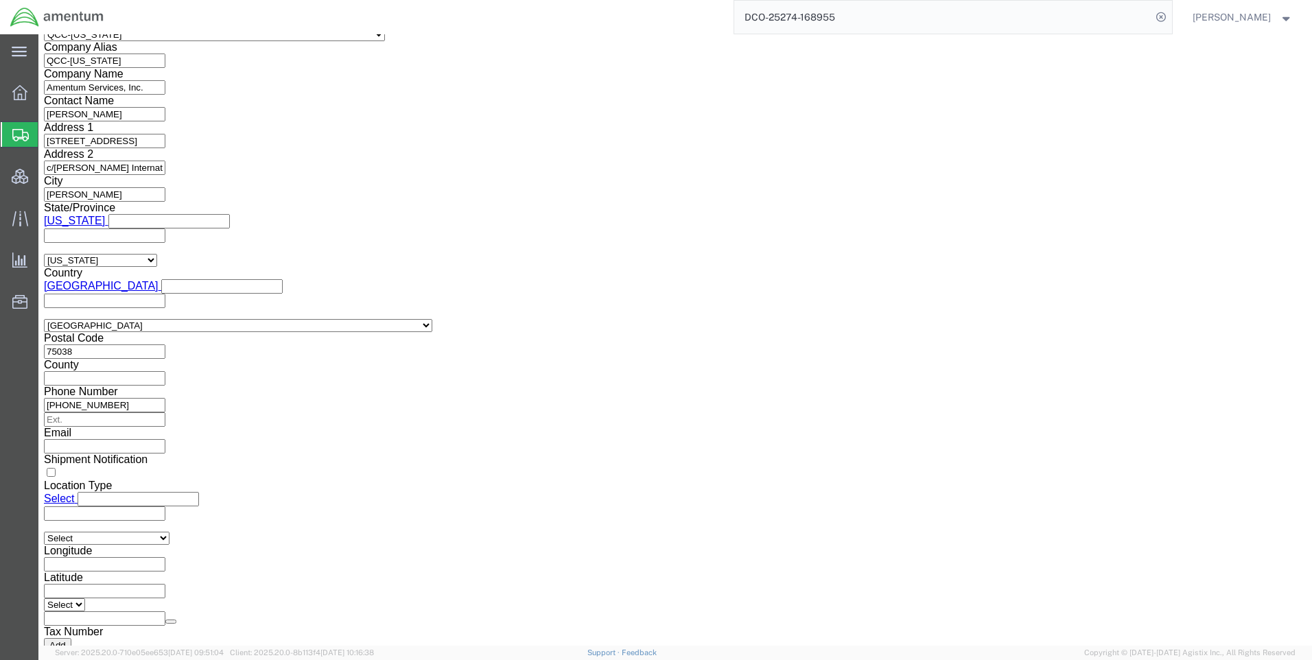
scroll to position [960, 0]
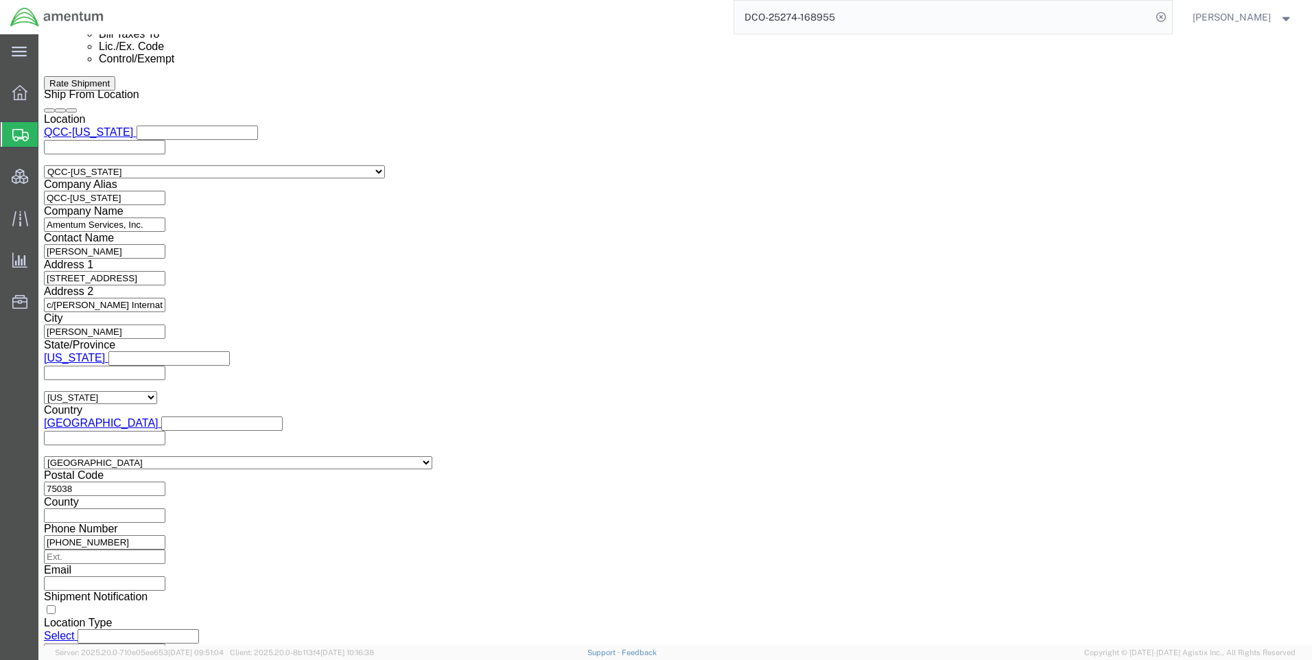
click select "Select ATF BIS DEA EPA FDA FTR ITAR OFAC Other (OPA)"
select select "FTR"
click select "Select ATF BIS DEA EPA FDA FTR ITAR OFAC Other (OPA)"
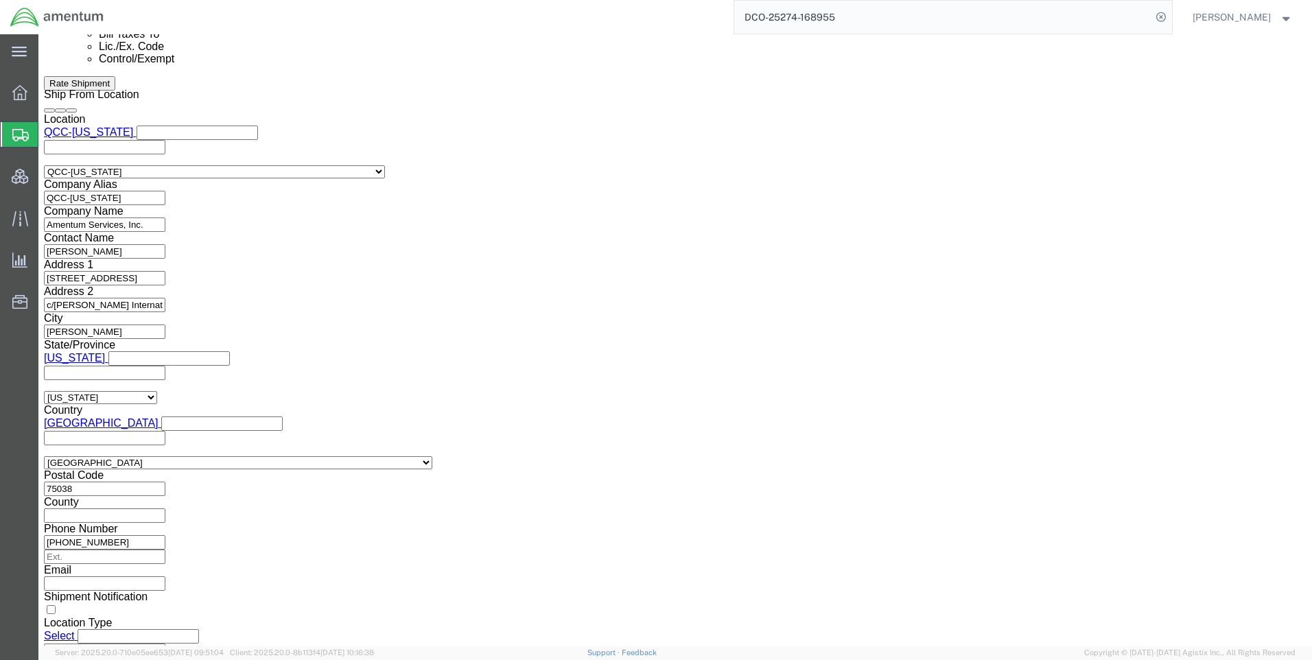
click select "Select 30.2(d)(2) 30.36 30.37(a) 30.37(f) 30.37(g) 30.37(h) 30.37(i) 30.37(j) 3…"
select select "30.37(a)"
click select "Select 30.2(d)(2) 30.36 30.37(a) 30.37(f) 30.37(g) 30.37(h) 30.37(i) 30.37(j) 3…"
click select "Select AES-Direct EEI Carrier File EEI EEI Exempt"
select select "EXEM"
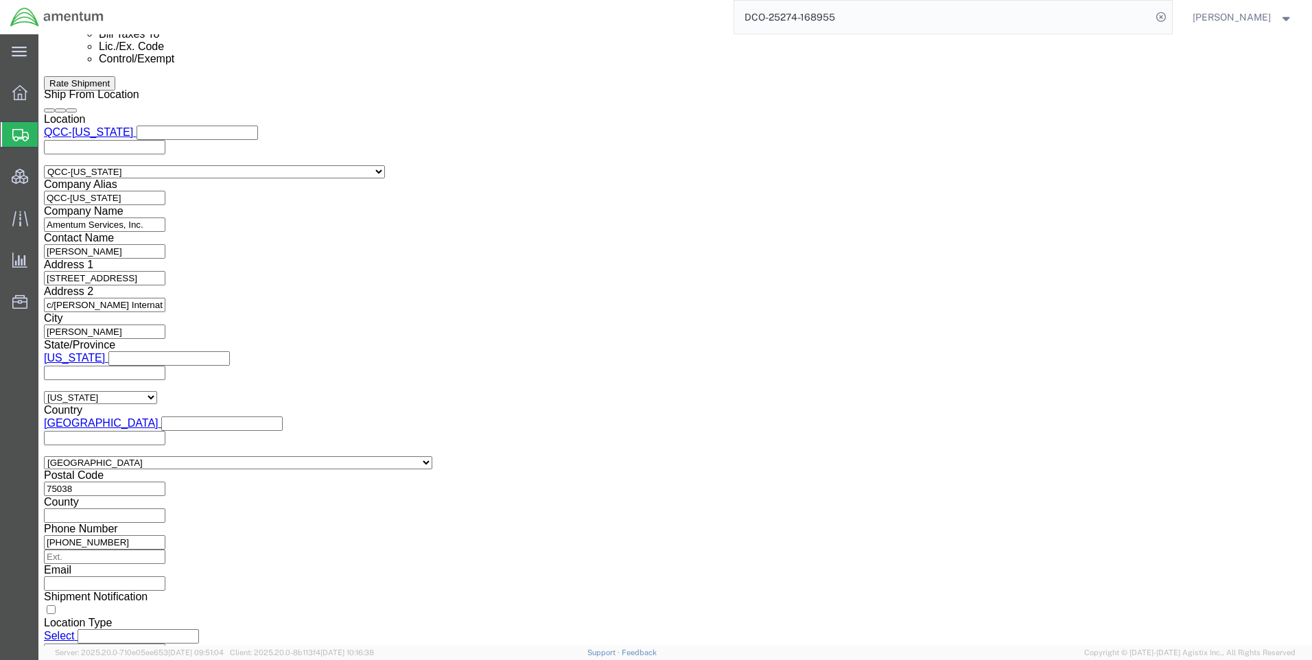
click select "Select AES-Direct EEI Carrier File EEI EEI Exempt"
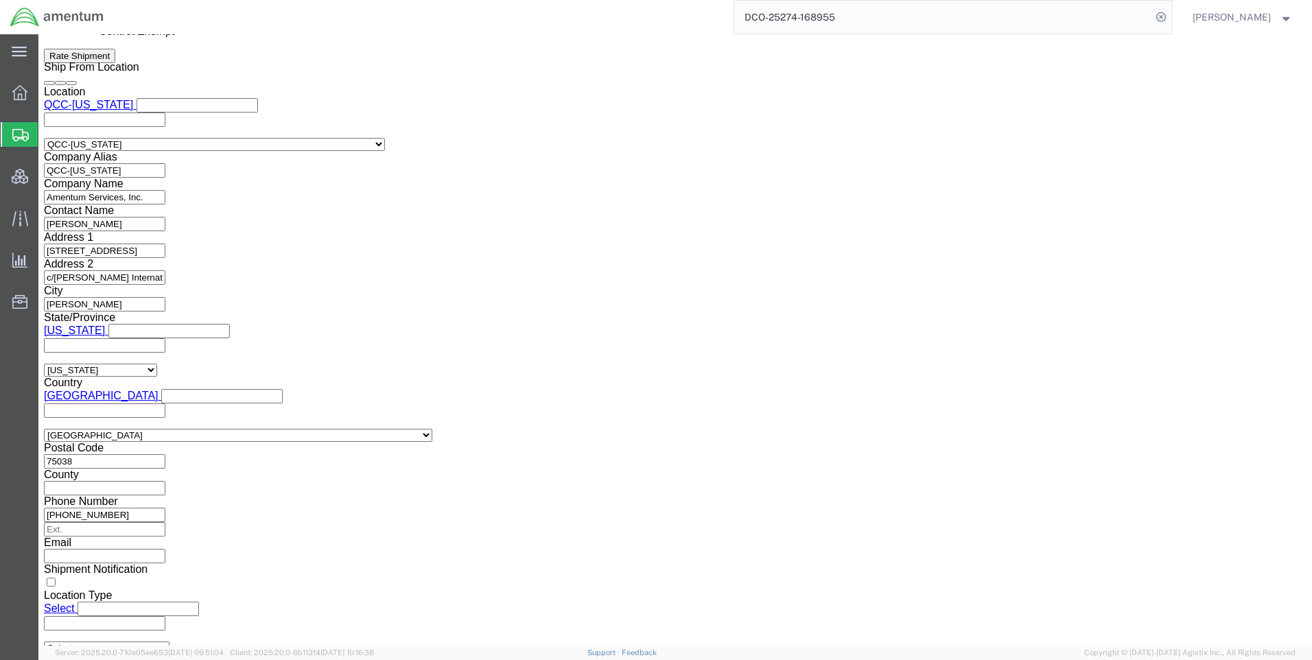
scroll to position [1166, 0]
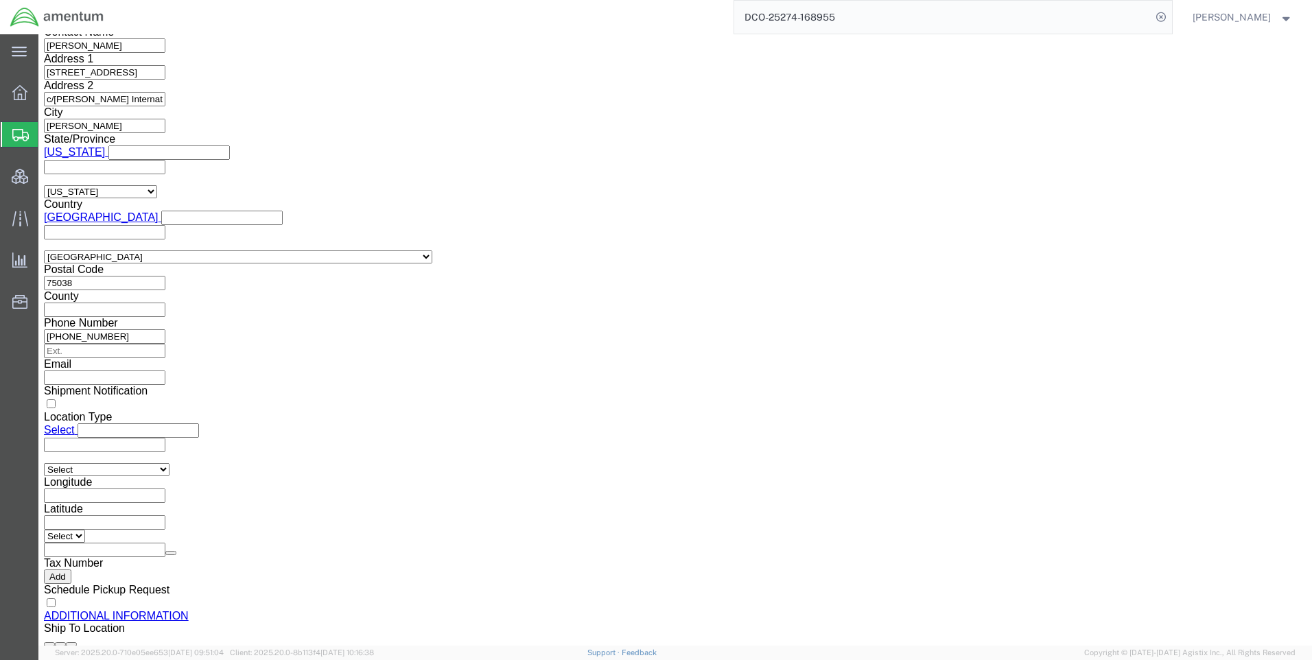
click button "Rate Shipment"
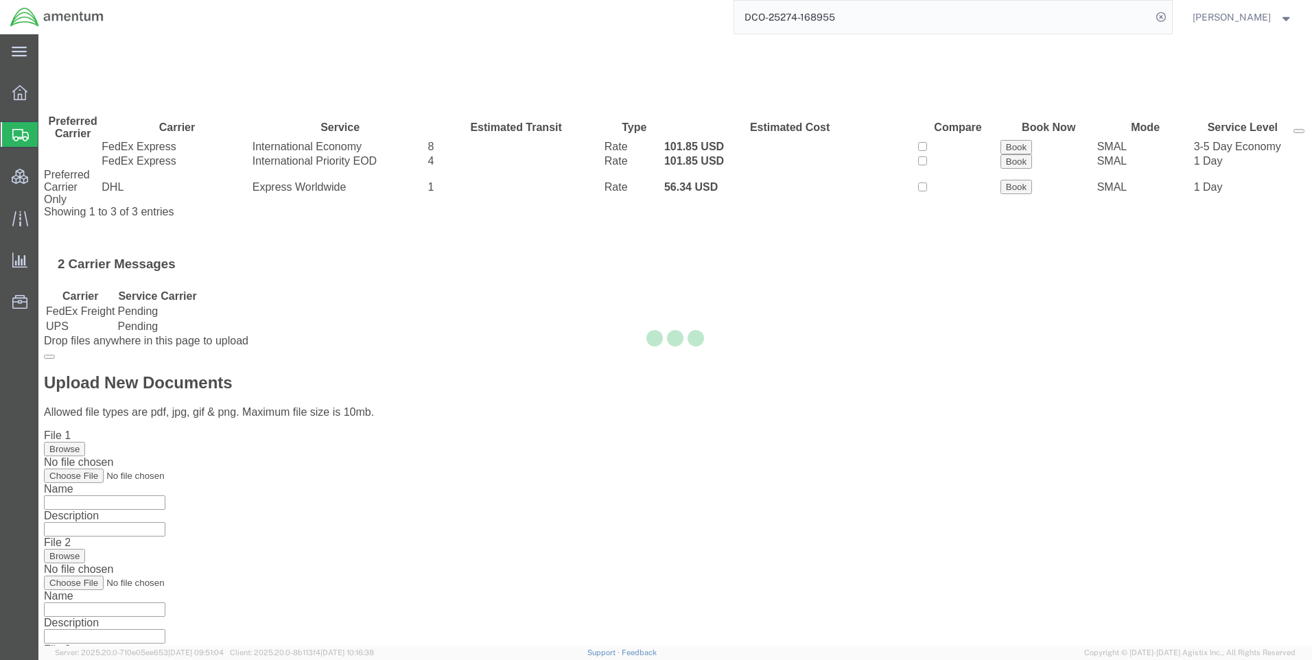
scroll to position [0, 0]
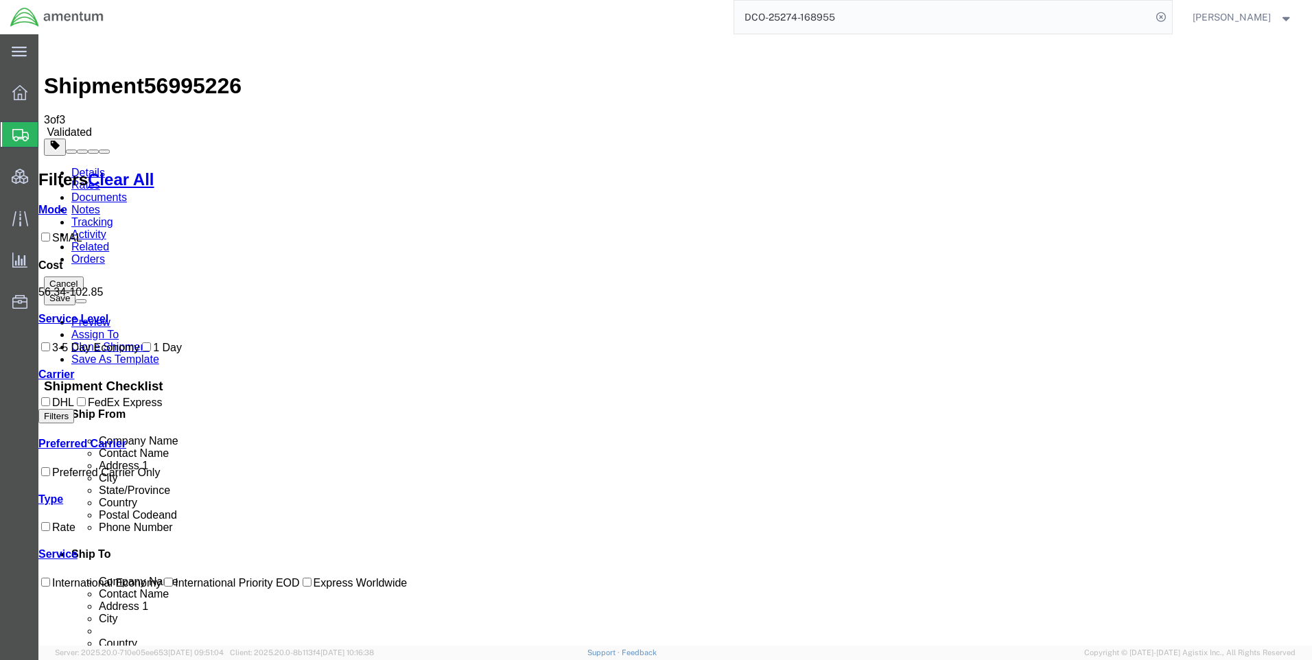
drag, startPoint x: 732, startPoint y: 247, endPoint x: 706, endPoint y: 247, distance: 26.1
